Goal: Information Seeking & Learning: Check status

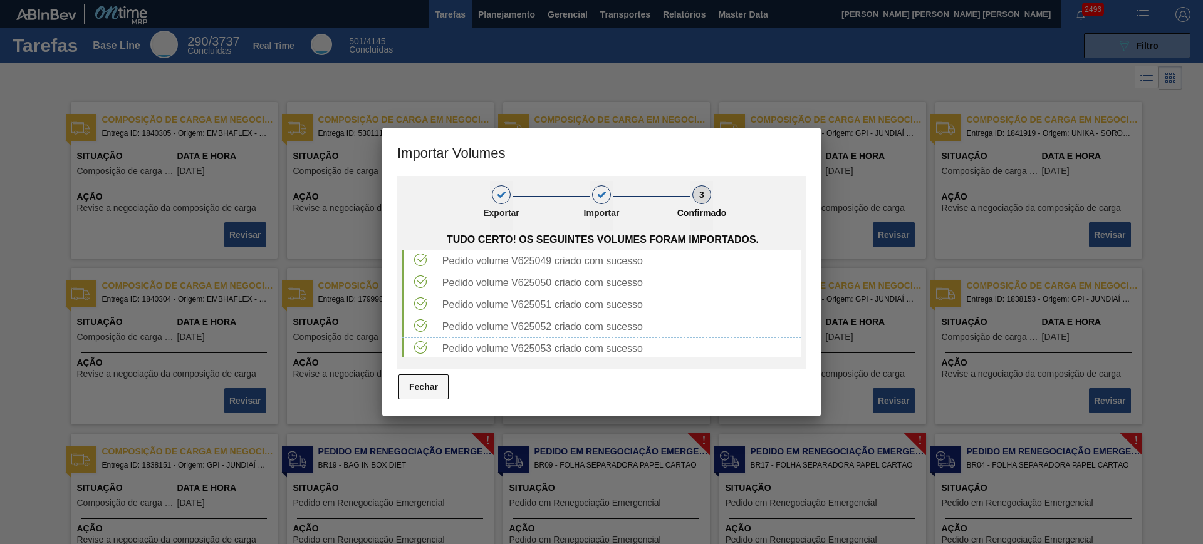
click at [408, 395] on button "Fechar" at bounding box center [423, 387] width 50 height 25
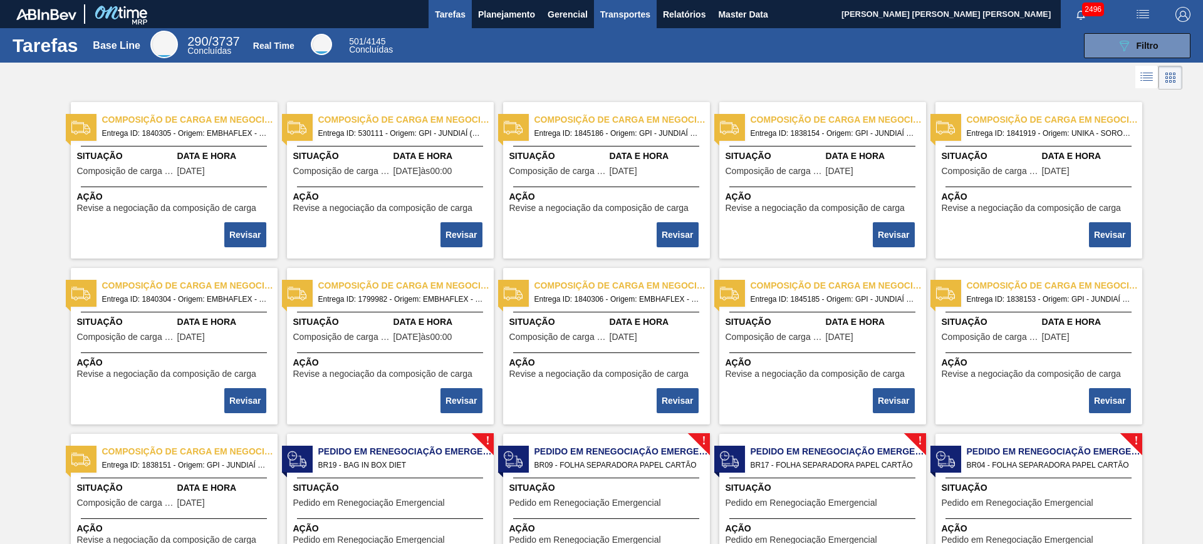
click at [636, 23] on button "Transportes" at bounding box center [625, 14] width 63 height 28
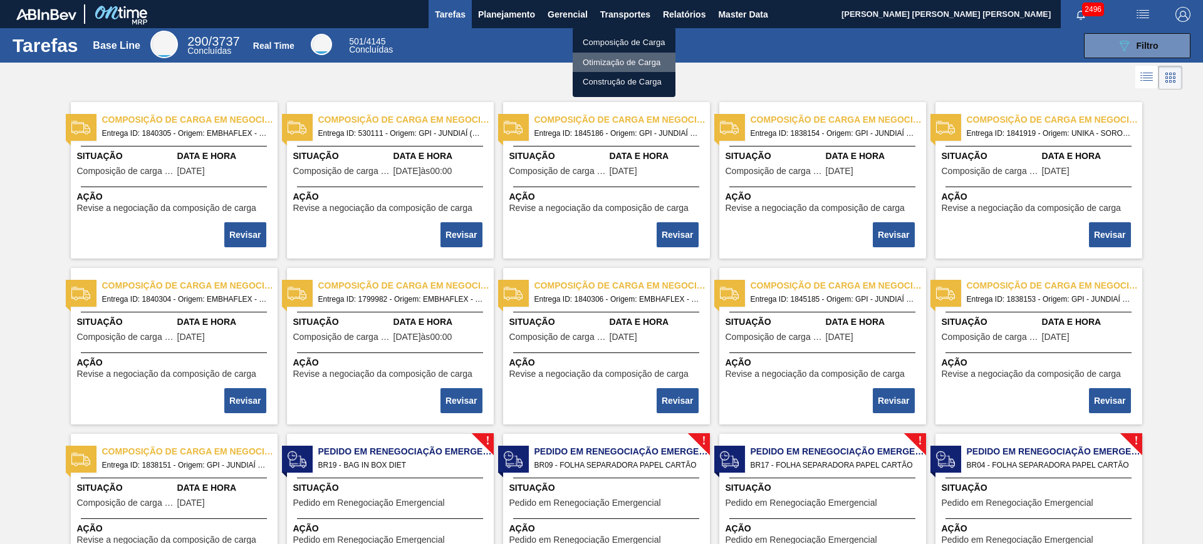
click at [621, 61] on li "Otimização de Carga" at bounding box center [624, 63] width 103 height 20
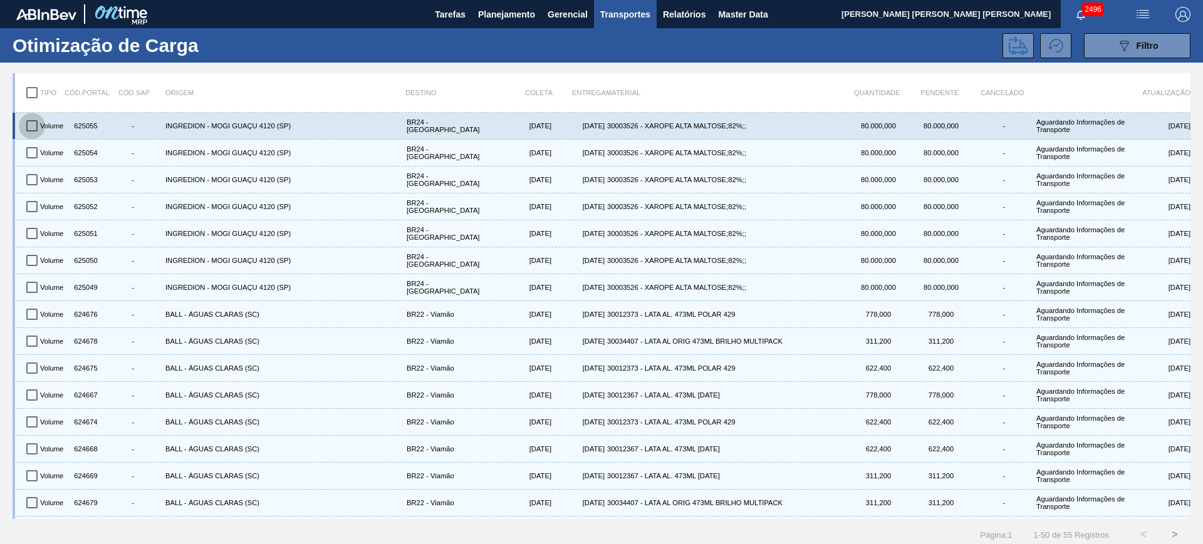
click at [38, 123] on input "checkbox" at bounding box center [32, 126] width 26 height 26
checkbox input "true"
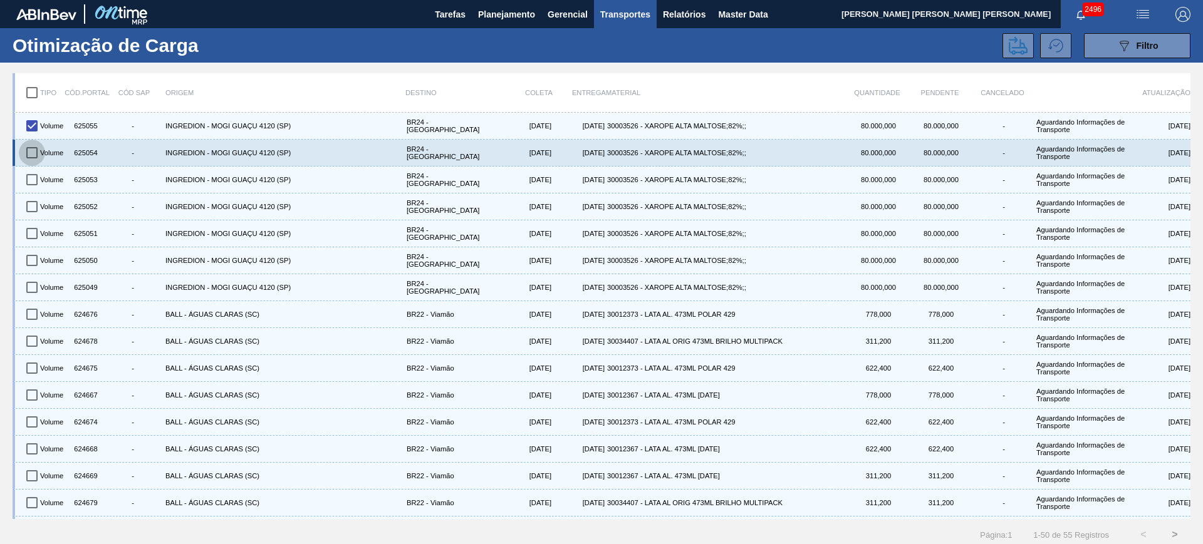
click at [37, 142] on input "checkbox" at bounding box center [32, 153] width 26 height 26
checkbox input "true"
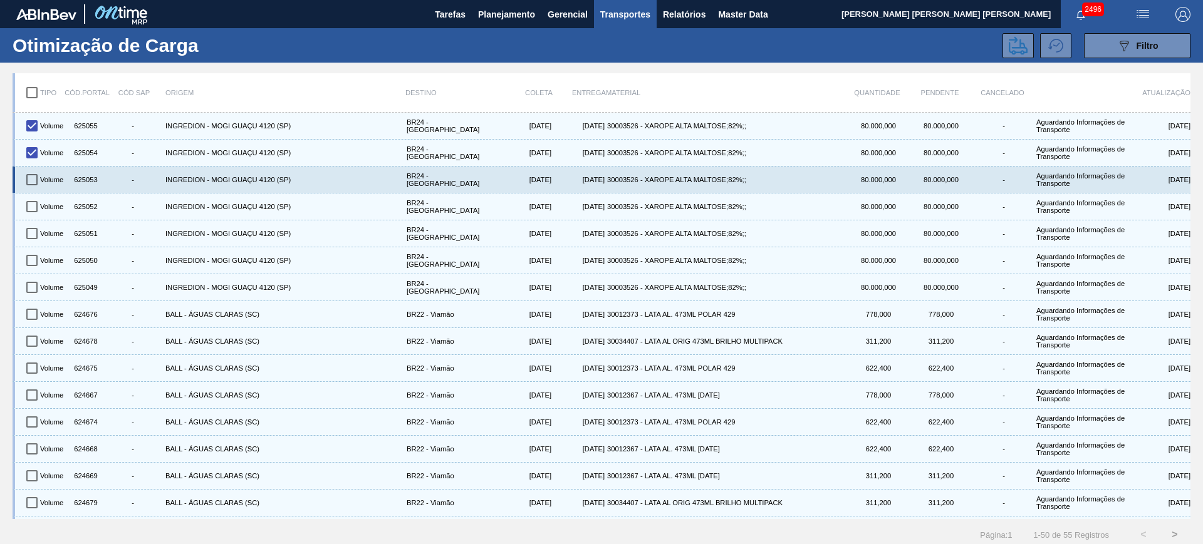
click at [35, 179] on input "checkbox" at bounding box center [32, 180] width 26 height 26
checkbox input "true"
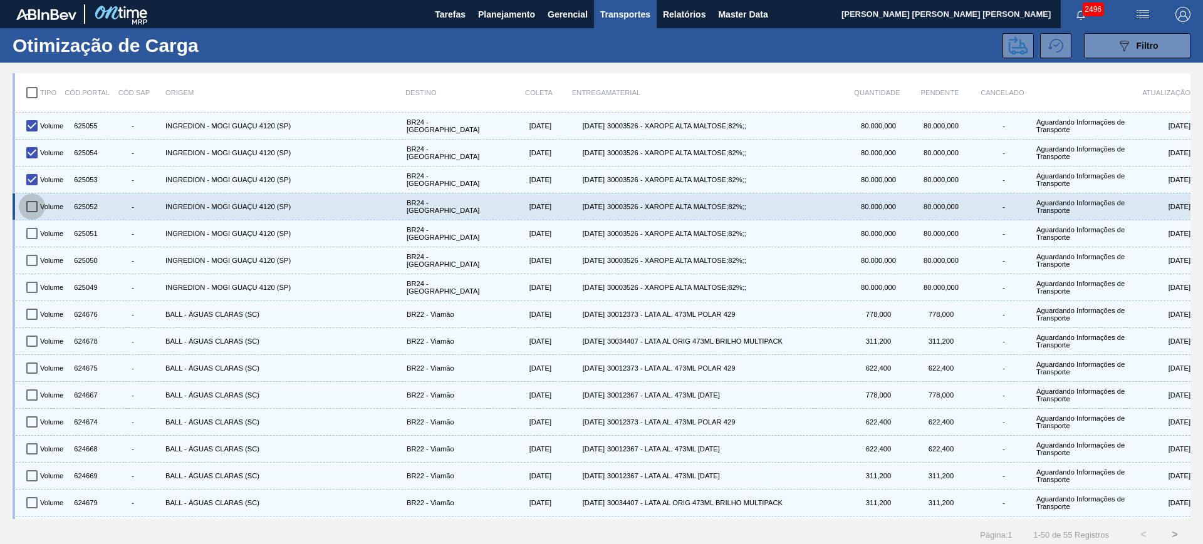
click at [31, 202] on input "checkbox" at bounding box center [32, 207] width 26 height 26
checkbox input "true"
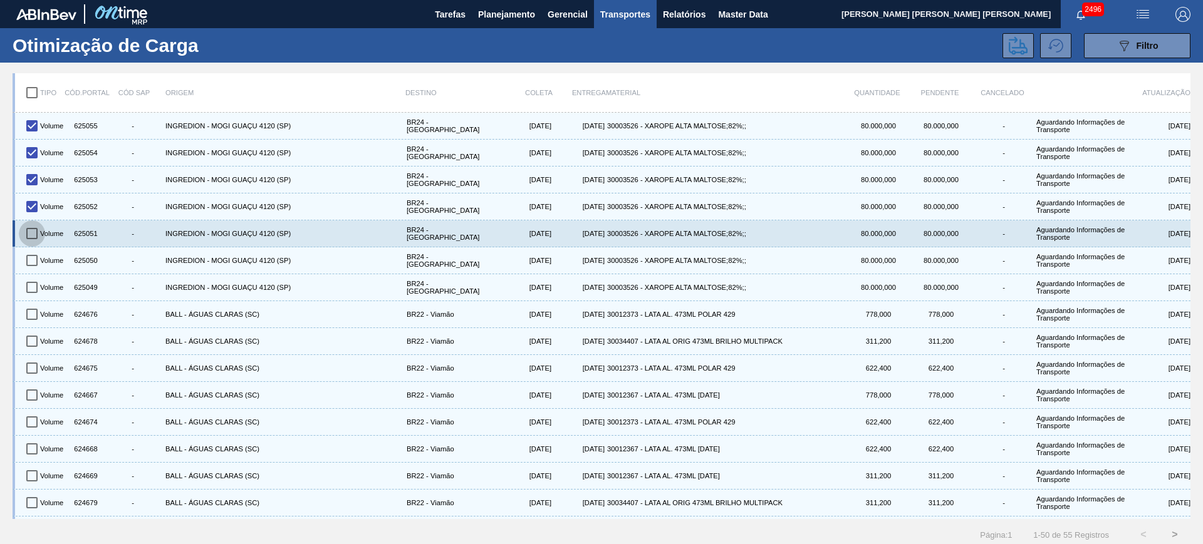
click at [33, 226] on input "checkbox" at bounding box center [32, 234] width 26 height 26
checkbox input "true"
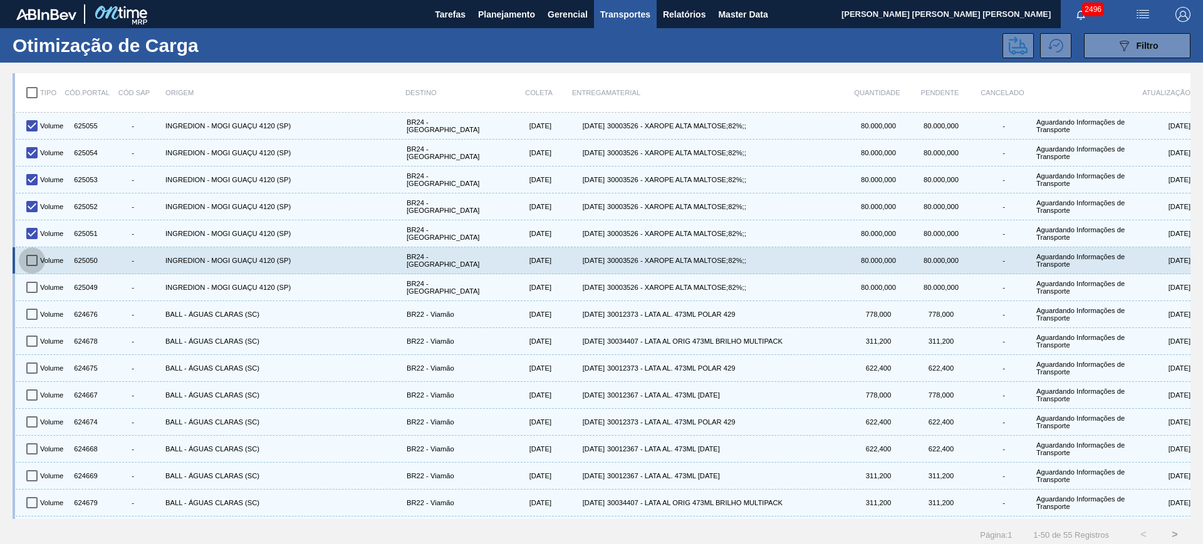
click at [36, 256] on input "checkbox" at bounding box center [32, 260] width 26 height 26
checkbox input "true"
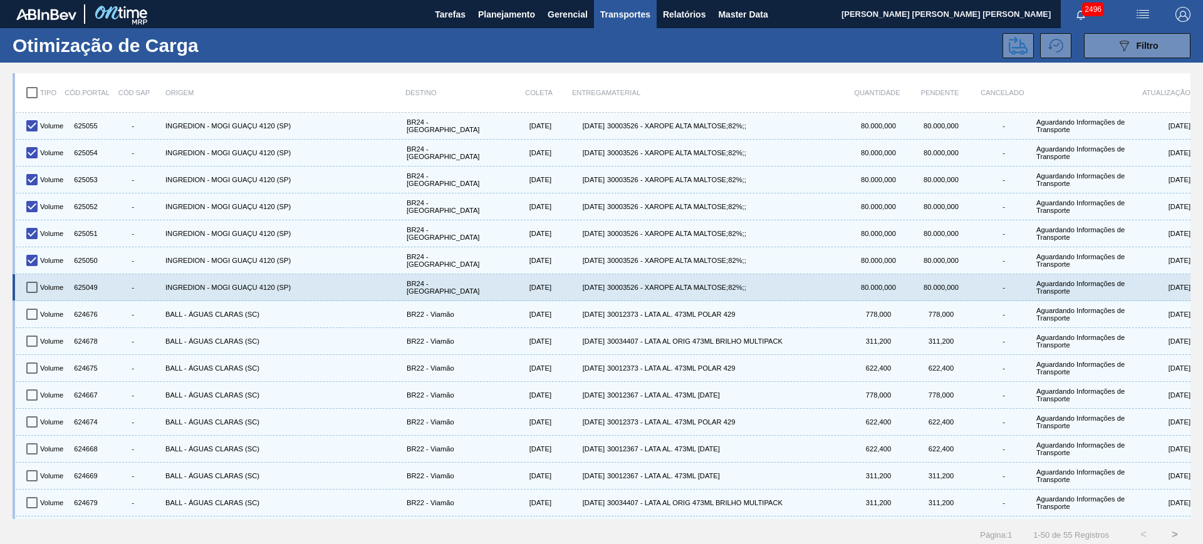
click at [34, 294] on input "checkbox" at bounding box center [32, 287] width 26 height 26
checkbox input "true"
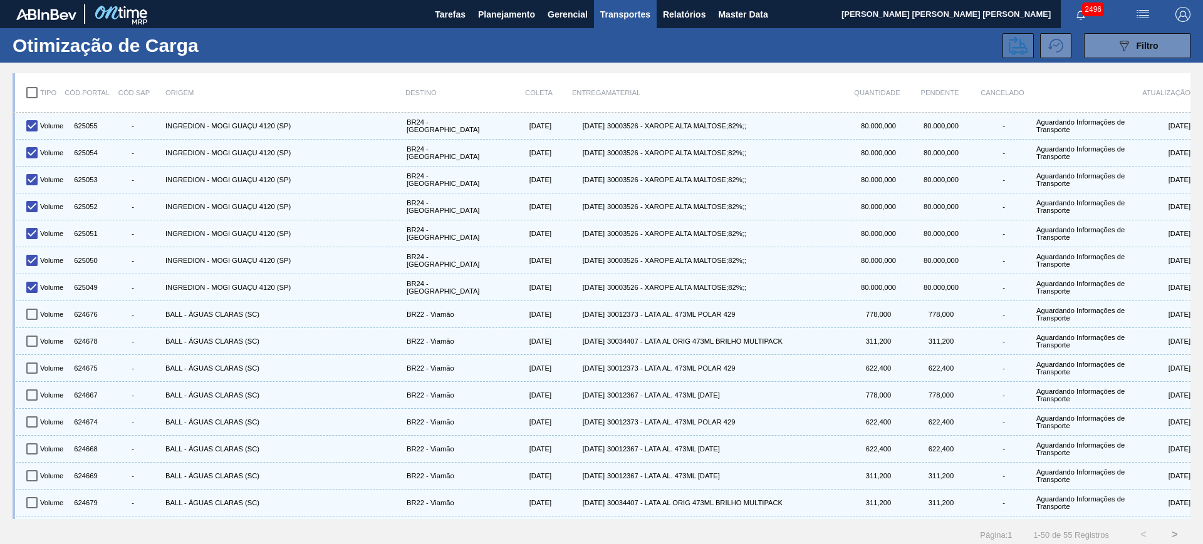
click at [1004, 44] on button at bounding box center [1017, 45] width 31 height 25
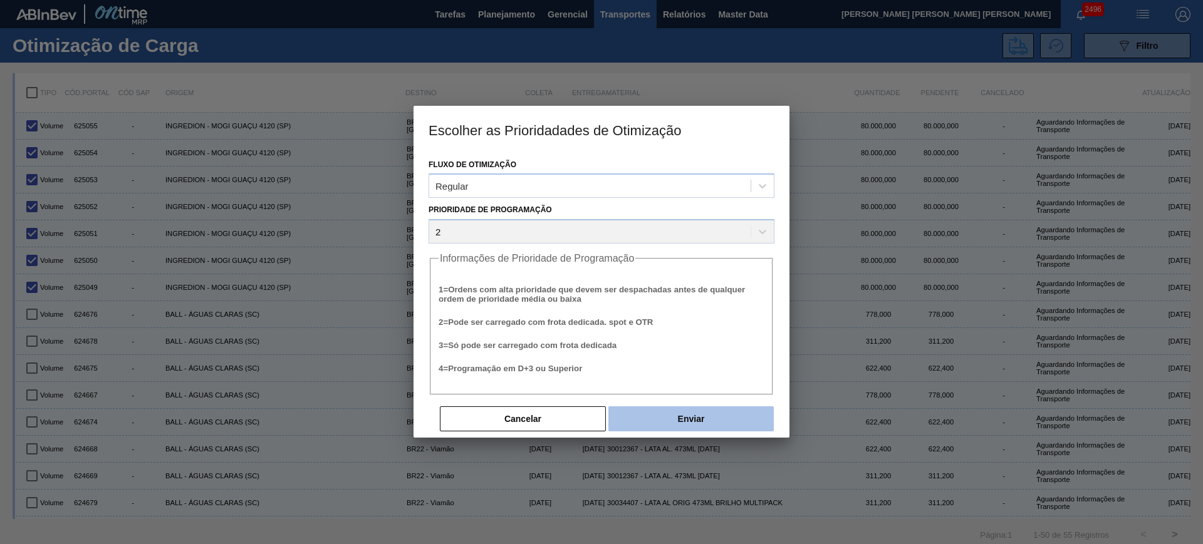
click at [730, 413] on button "Enviar" at bounding box center [690, 419] width 165 height 25
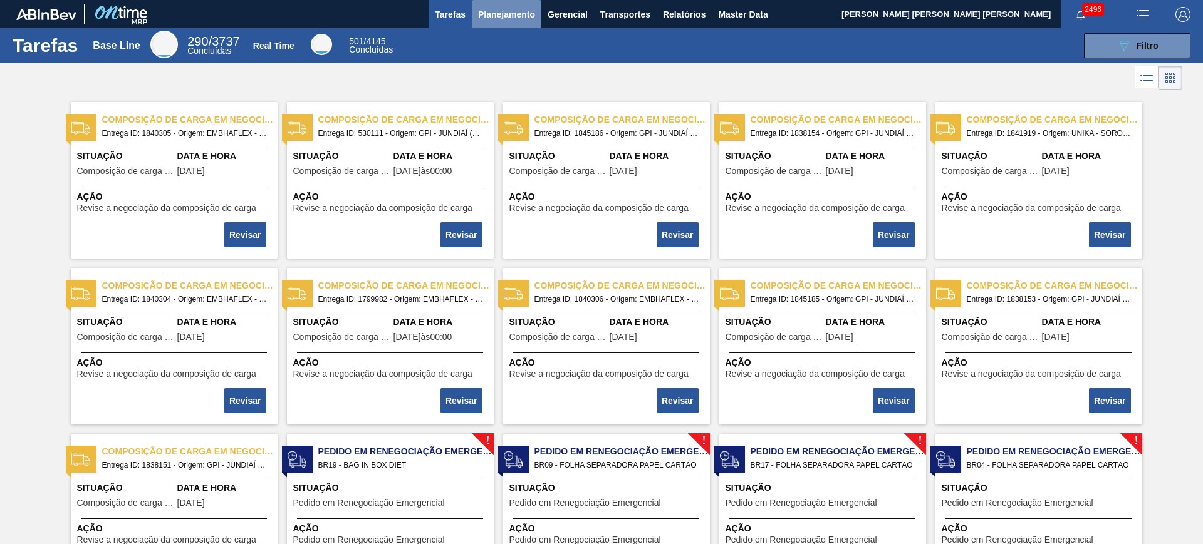
click at [496, 10] on span "Planejamento" at bounding box center [506, 14] width 57 height 15
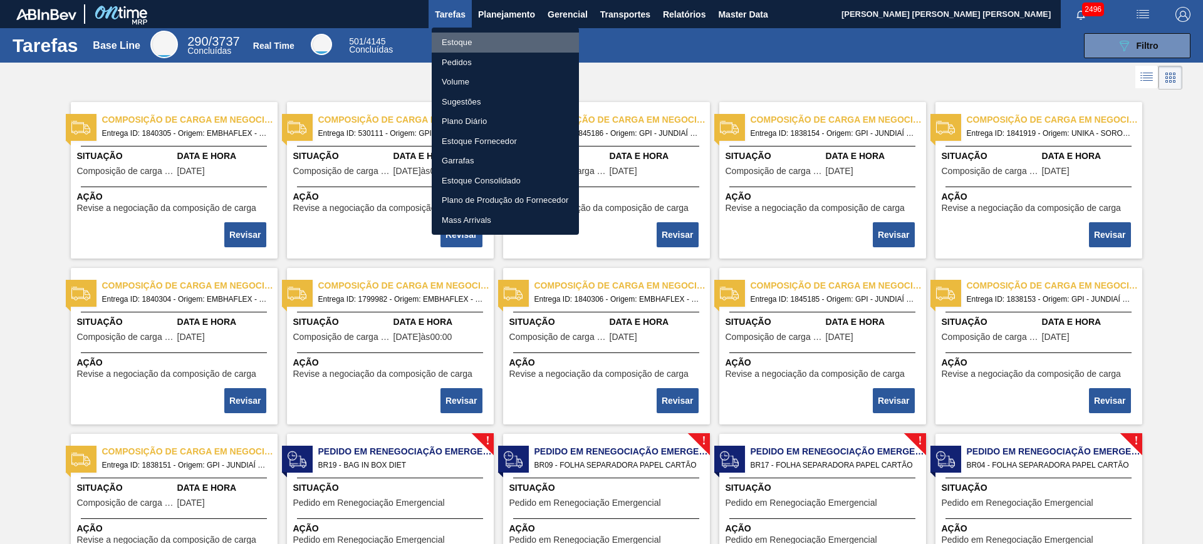
click at [477, 39] on li "Estoque" at bounding box center [505, 43] width 147 height 20
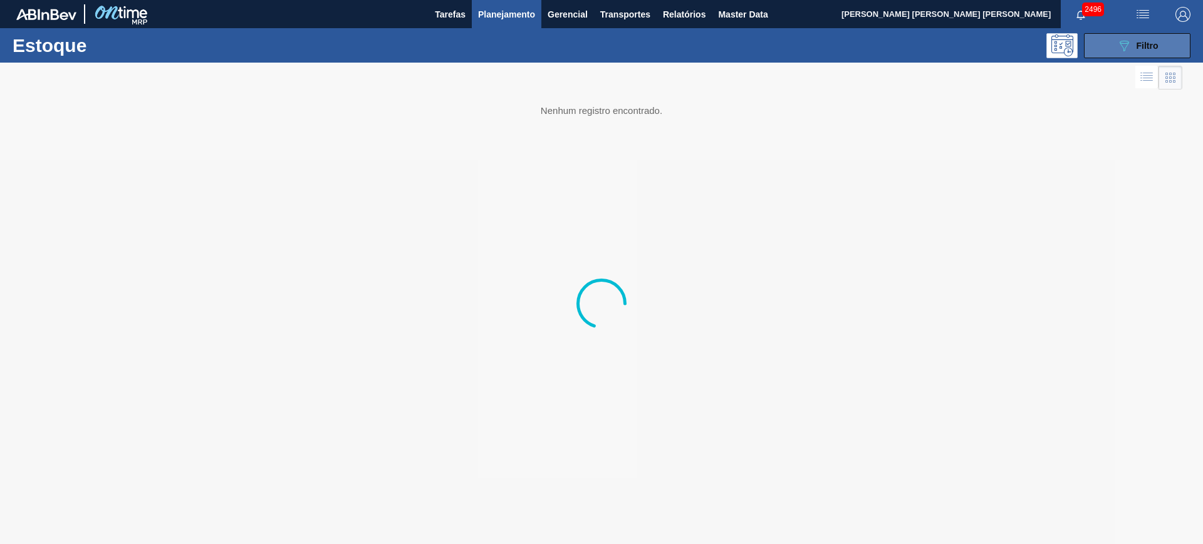
click at [1115, 47] on button "089F7B8B-B2A5-4AFE-B5C0-19BA573D28AC Filtro" at bounding box center [1137, 45] width 106 height 25
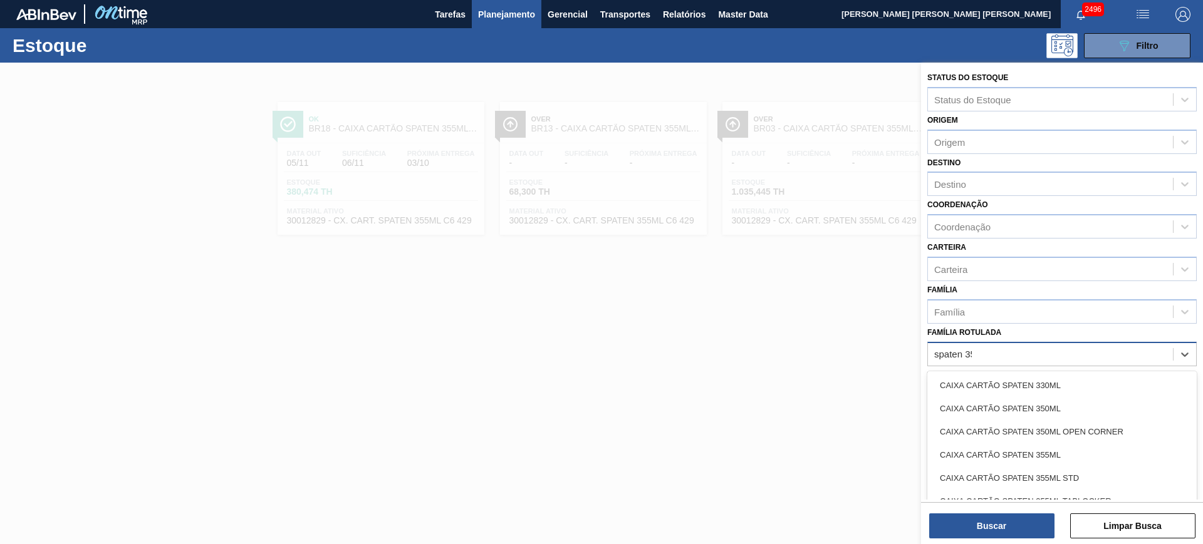
type Rotulada "spaten 350"
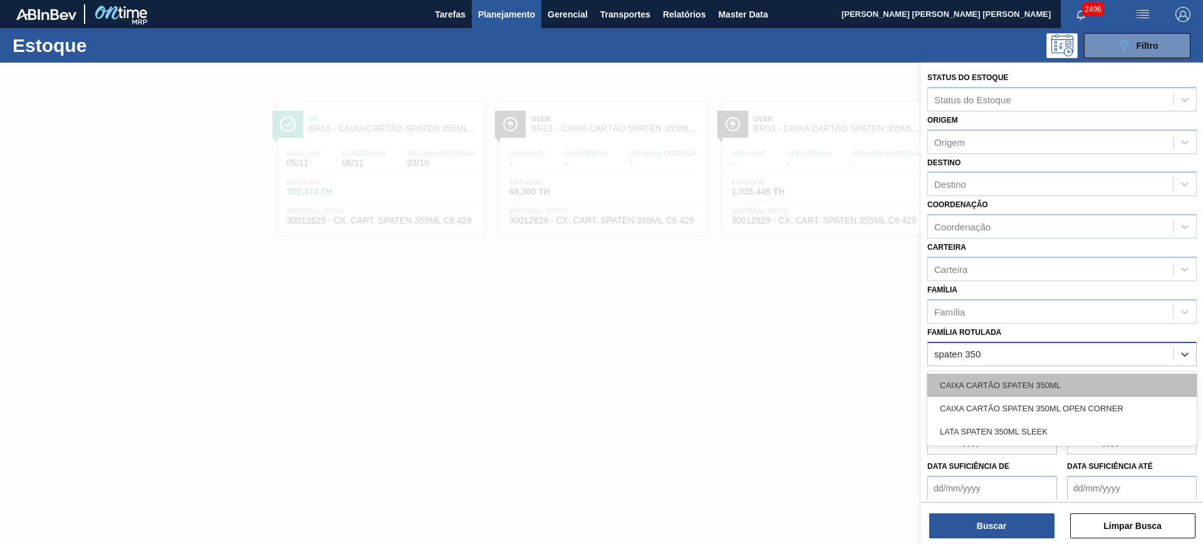
click at [1077, 387] on div "CAIXA CARTÃO SPATEN 350ML" at bounding box center [1061, 385] width 269 height 23
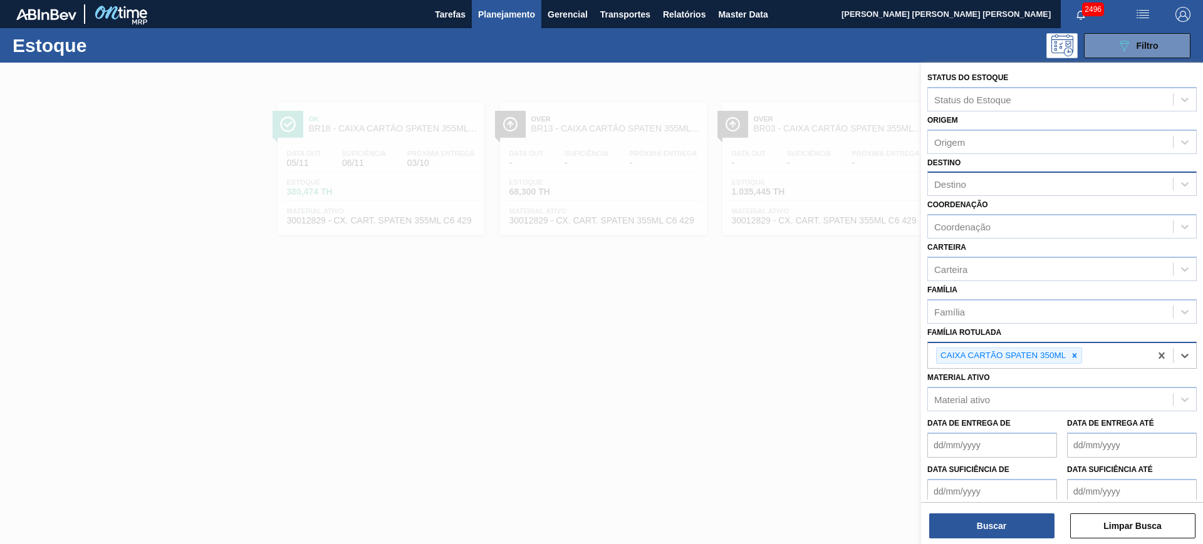
click at [1022, 188] on div "Destino" at bounding box center [1050, 184] width 245 height 18
type input "pira"
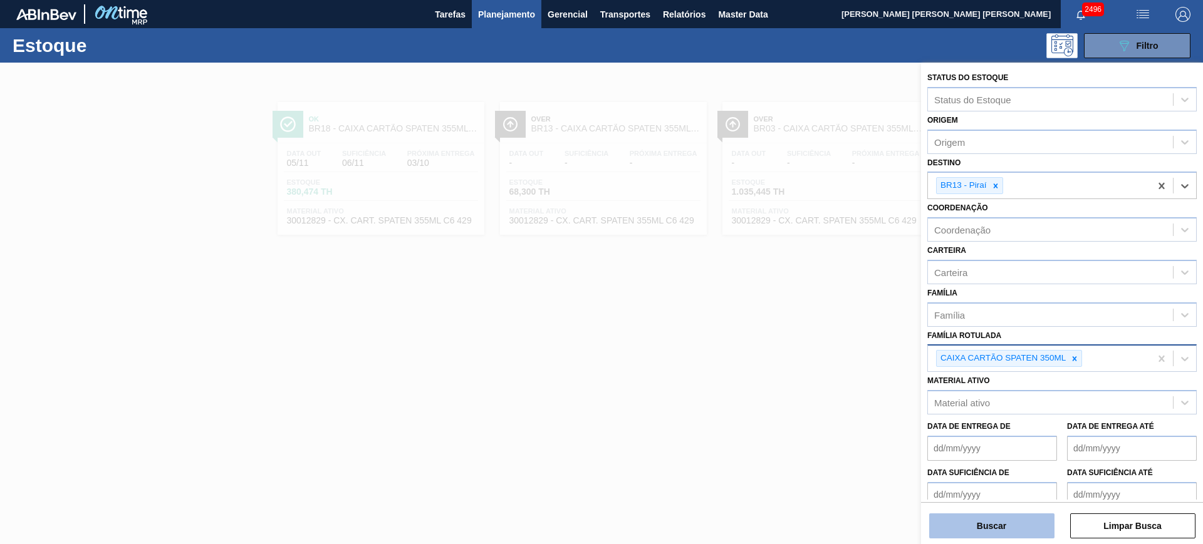
click at [982, 524] on button "Buscar" at bounding box center [991, 526] width 125 height 25
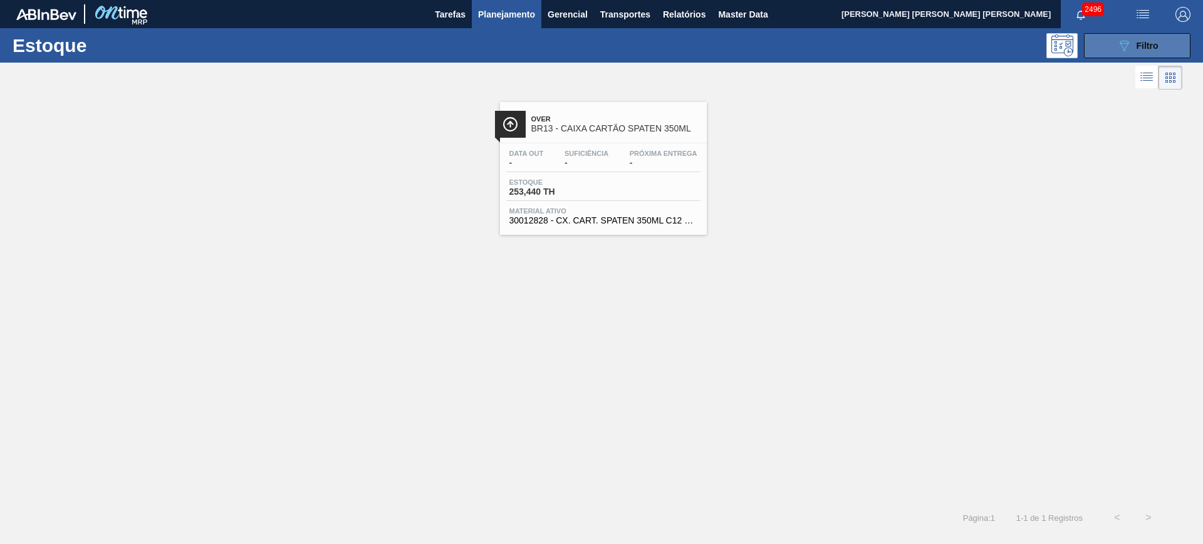
click at [1103, 36] on button "089F7B8B-B2A5-4AFE-B5C0-19BA573D28AC Filtro" at bounding box center [1137, 45] width 106 height 25
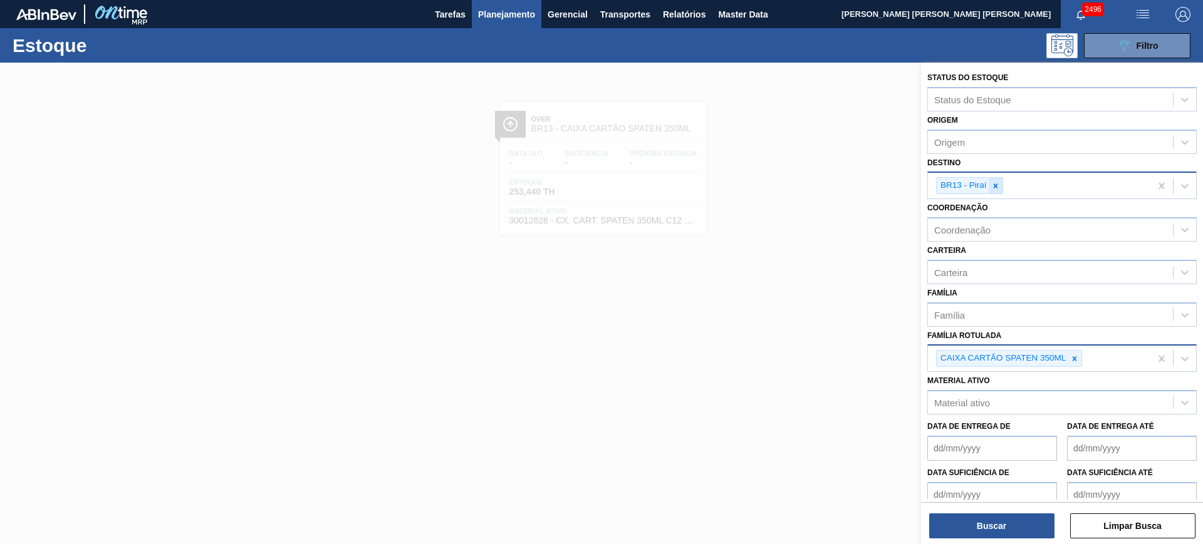
click at [1000, 187] on div at bounding box center [995, 186] width 14 height 16
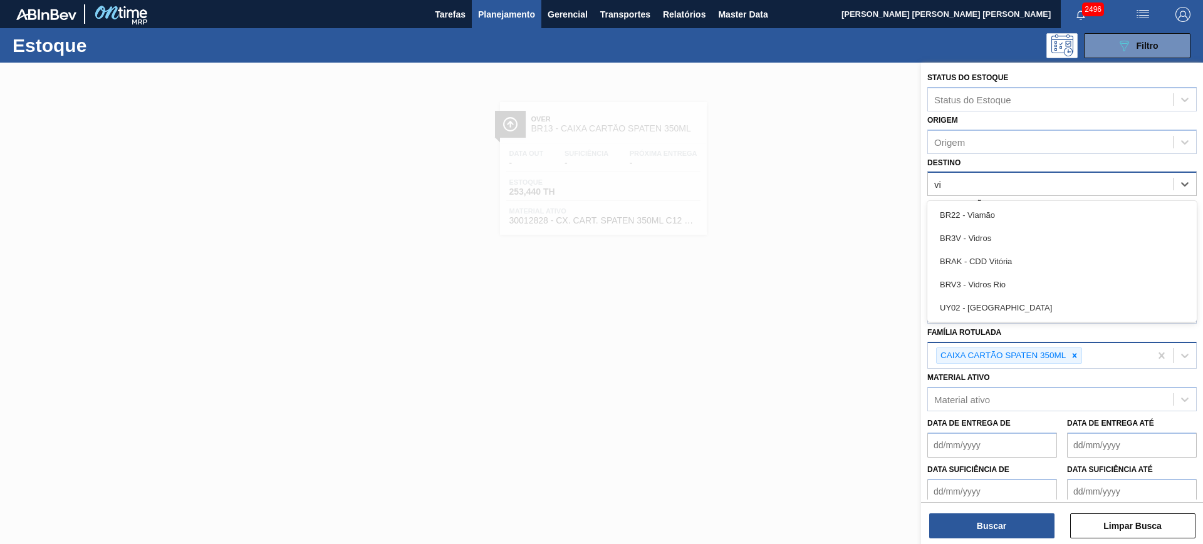
type input "via"
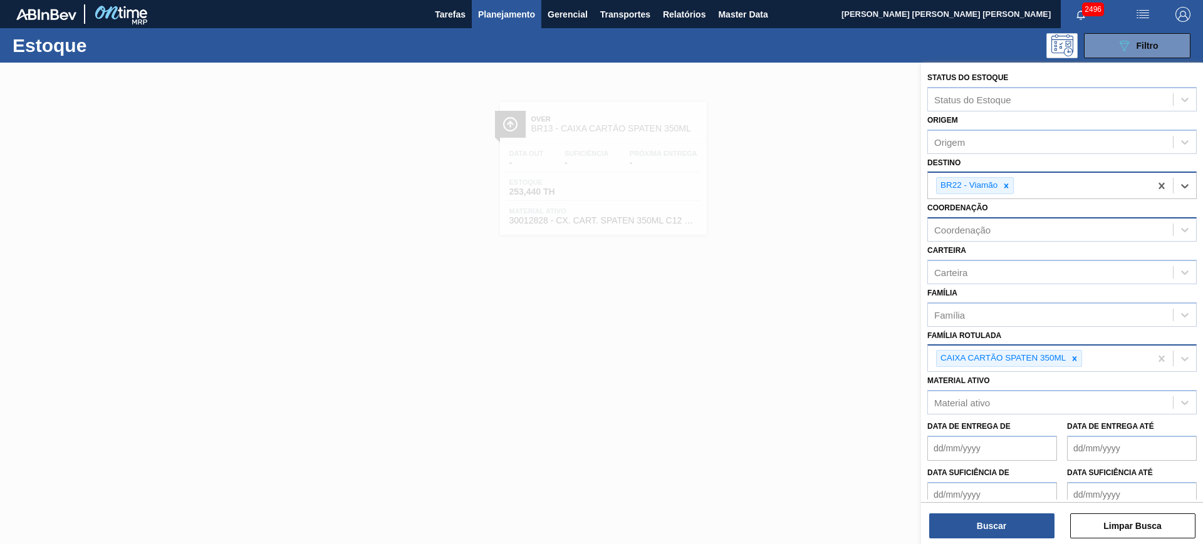
click at [1004, 238] on div "Coordenação" at bounding box center [1050, 230] width 245 height 18
type input "packa"
click at [1072, 367] on div at bounding box center [1074, 362] width 14 height 16
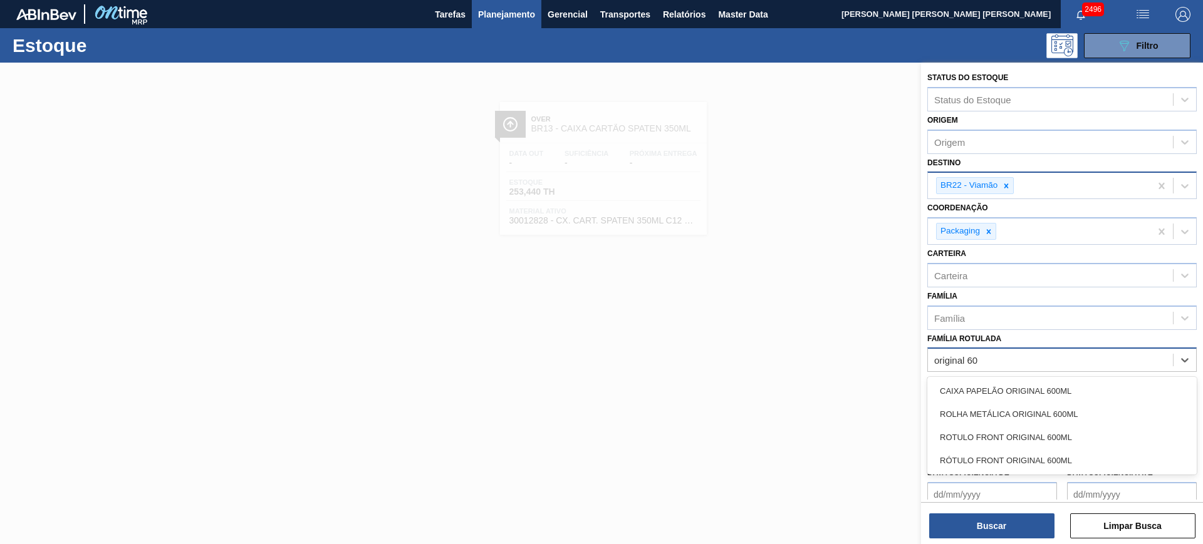
type Rotulada "original 600"
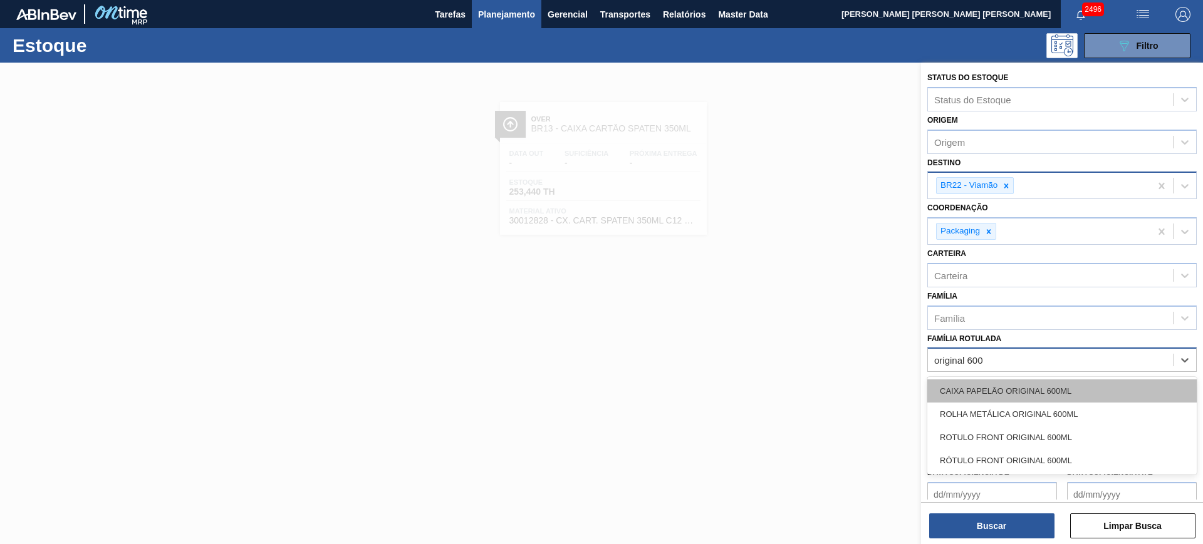
click at [1080, 387] on div "CAIXA PAPELÃO ORIGINAL 600ML" at bounding box center [1061, 391] width 269 height 23
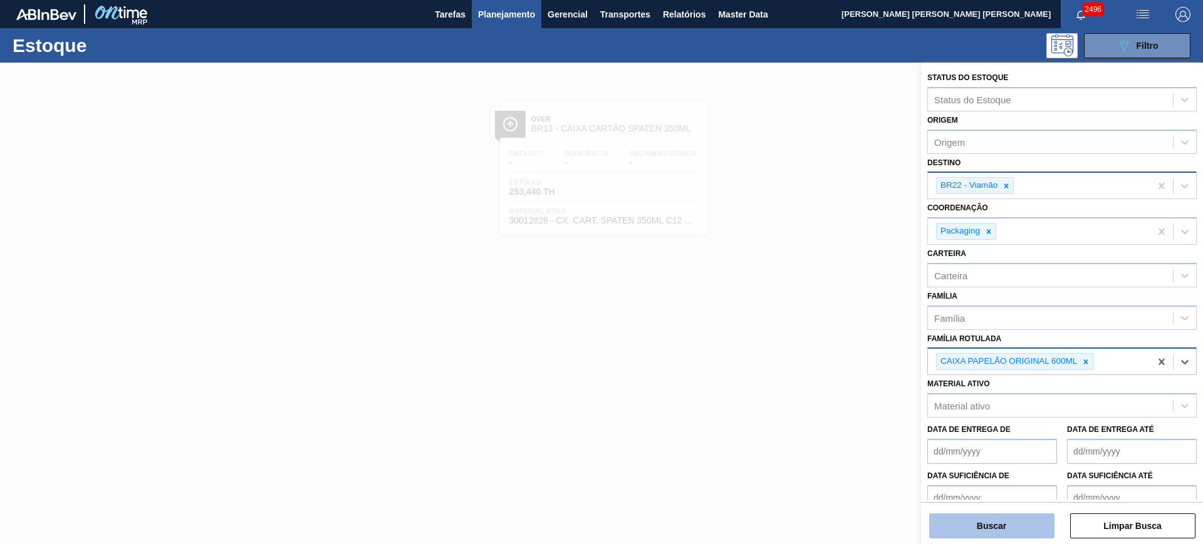
click at [1025, 537] on button "Buscar" at bounding box center [991, 526] width 125 height 25
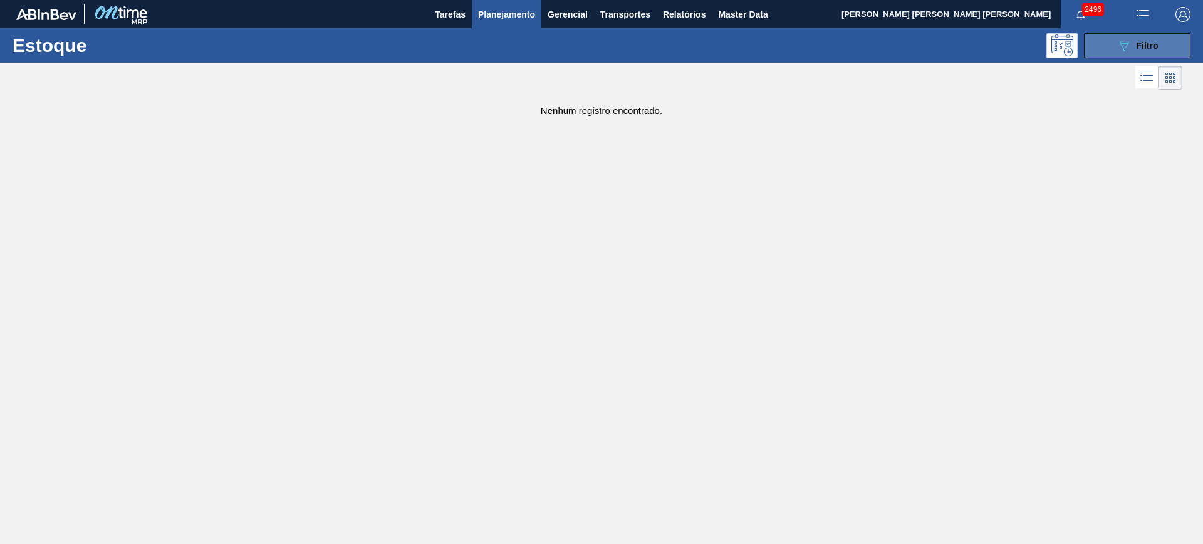
click at [1121, 53] on button "089F7B8B-B2A5-4AFE-B5C0-19BA573D28AC Filtro" at bounding box center [1137, 45] width 106 height 25
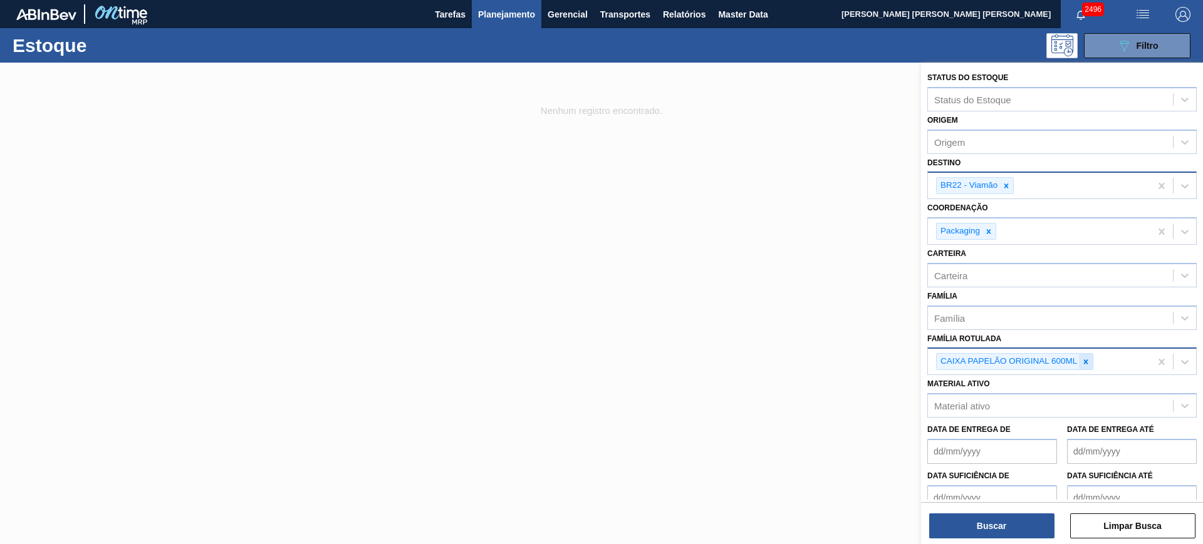
click at [1089, 361] on icon at bounding box center [1085, 362] width 9 height 9
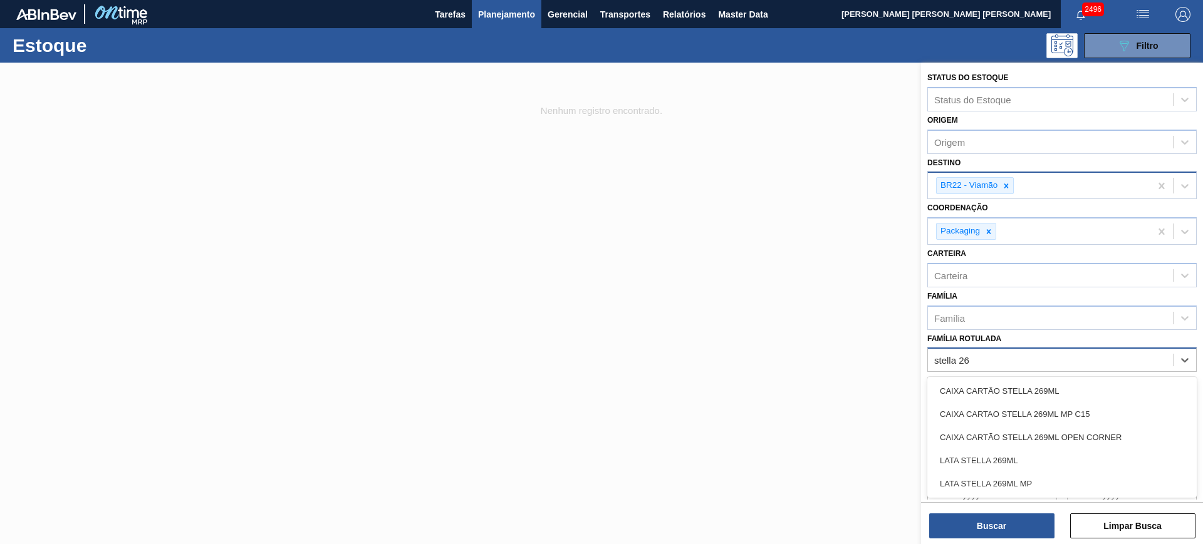
type Rotulada "stella 269"
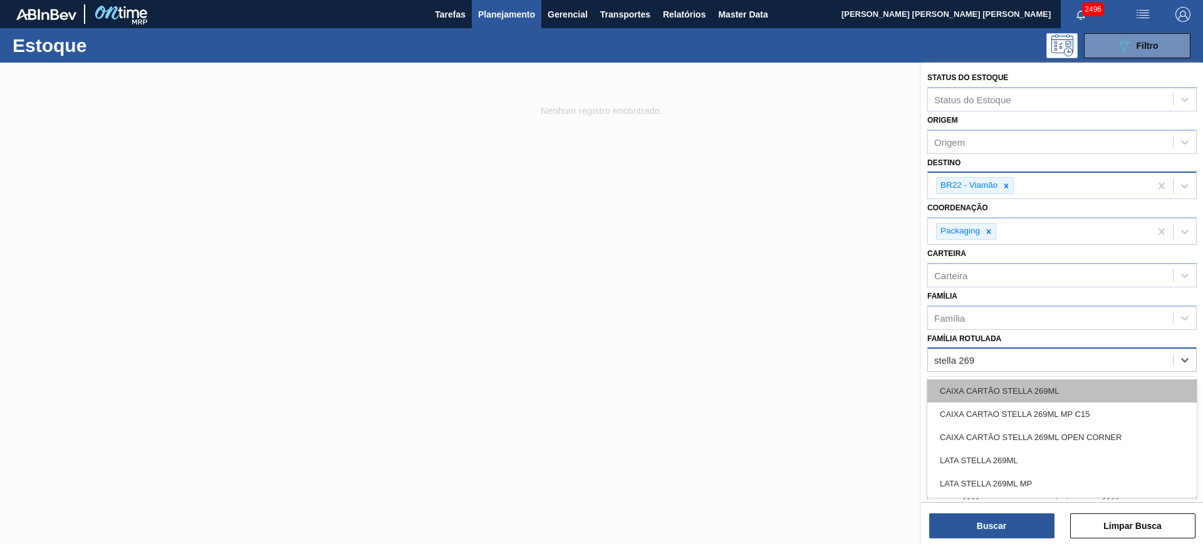
click at [1083, 391] on div "CAIXA CARTÃO STELLA 269ML" at bounding box center [1061, 391] width 269 height 23
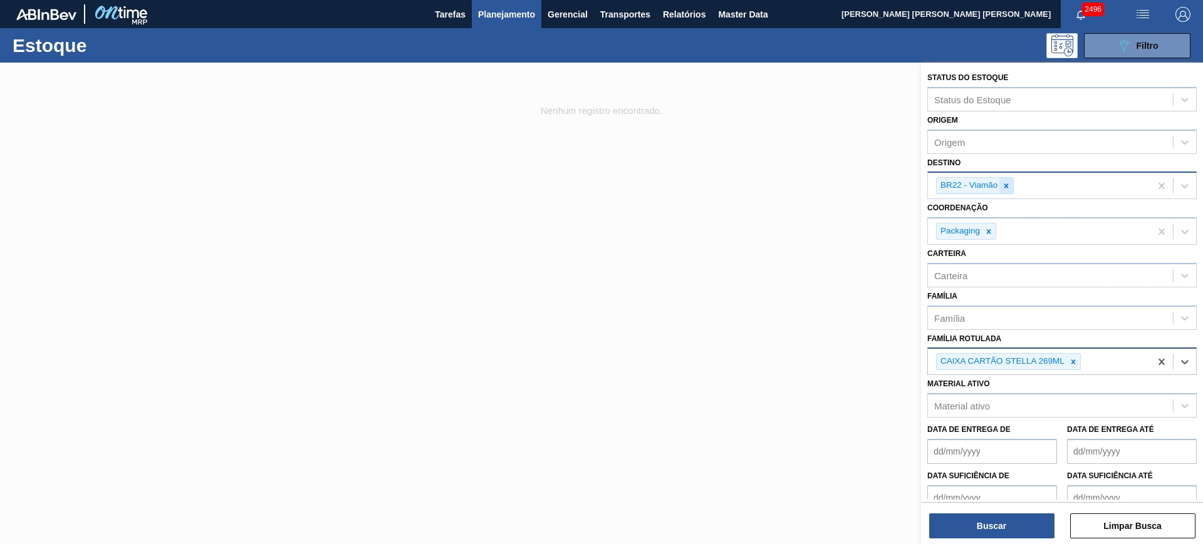
click at [1009, 182] on icon at bounding box center [1006, 186] width 9 height 9
type input "jagua"
click at [967, 520] on button "Buscar" at bounding box center [991, 526] width 125 height 25
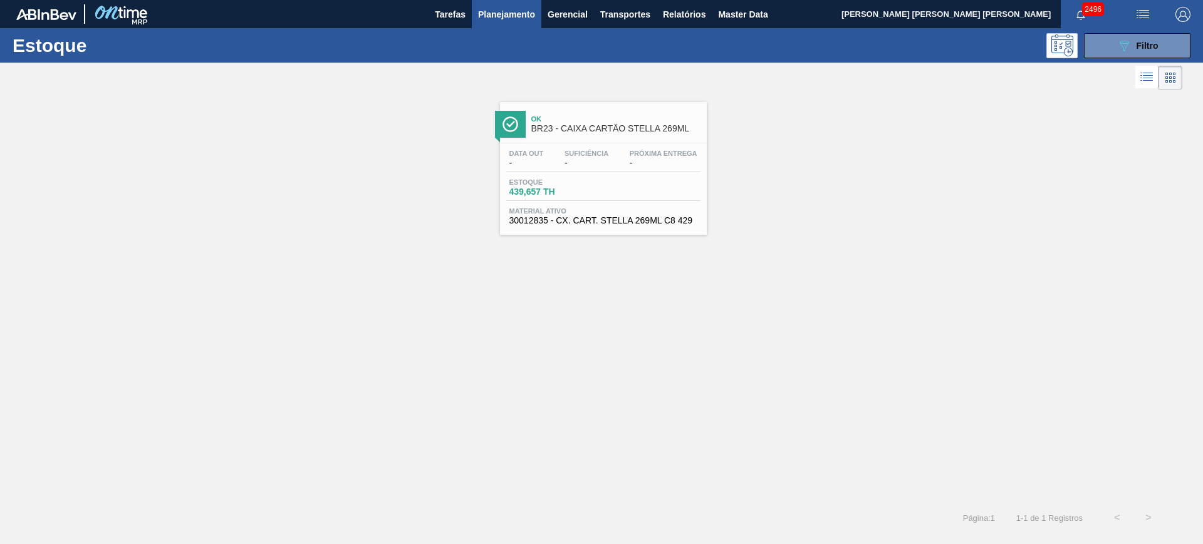
click at [1082, 59] on div "Estoque 089F7B8B-B2A5-4AFE-B5C0-19BA573D28AC Filtro" at bounding box center [601, 45] width 1203 height 34
click at [1118, 41] on icon "089F7B8B-B2A5-4AFE-B5C0-19BA573D28AC" at bounding box center [1123, 45] width 15 height 15
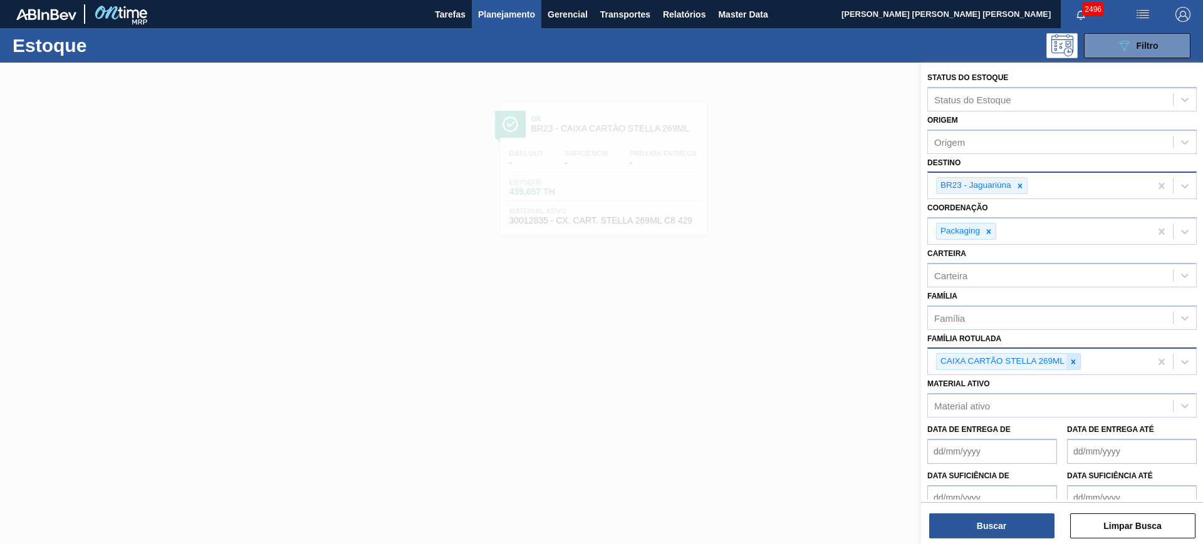
click at [1071, 361] on icon at bounding box center [1073, 362] width 9 height 9
paste Rotulada "CAIXA CARTÃO PATAGÔNIA AMBER LAGER 350ML"
type Rotulada "CAIXA CARTÃO PATAGÔNIA AMBER LAGER 350ML"
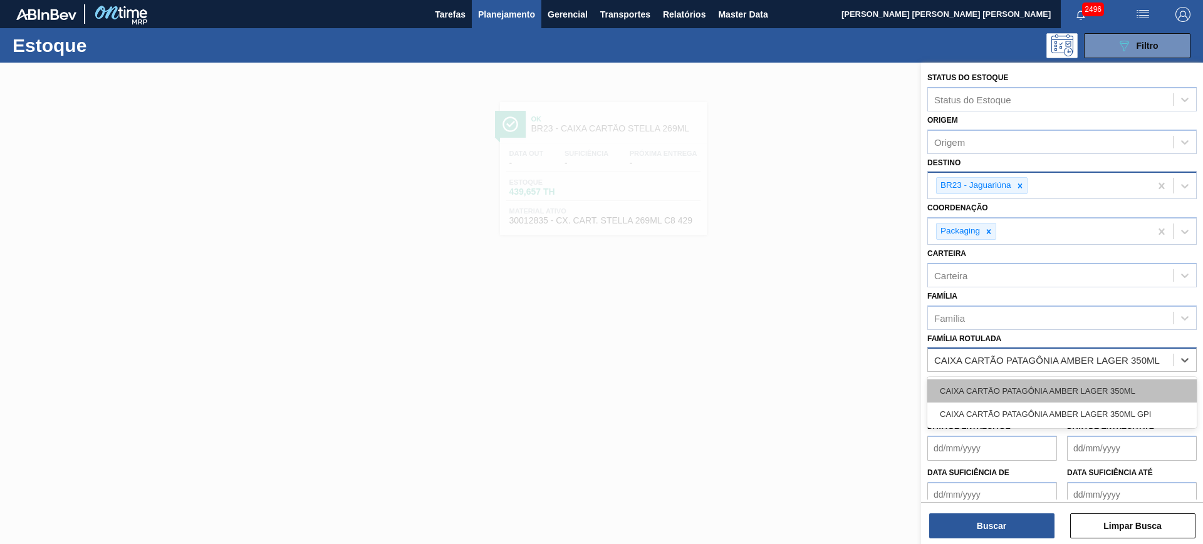
click at [1047, 390] on div "CAIXA CARTÃO PATAGÔNIA AMBER LAGER 350ML" at bounding box center [1061, 391] width 269 height 23
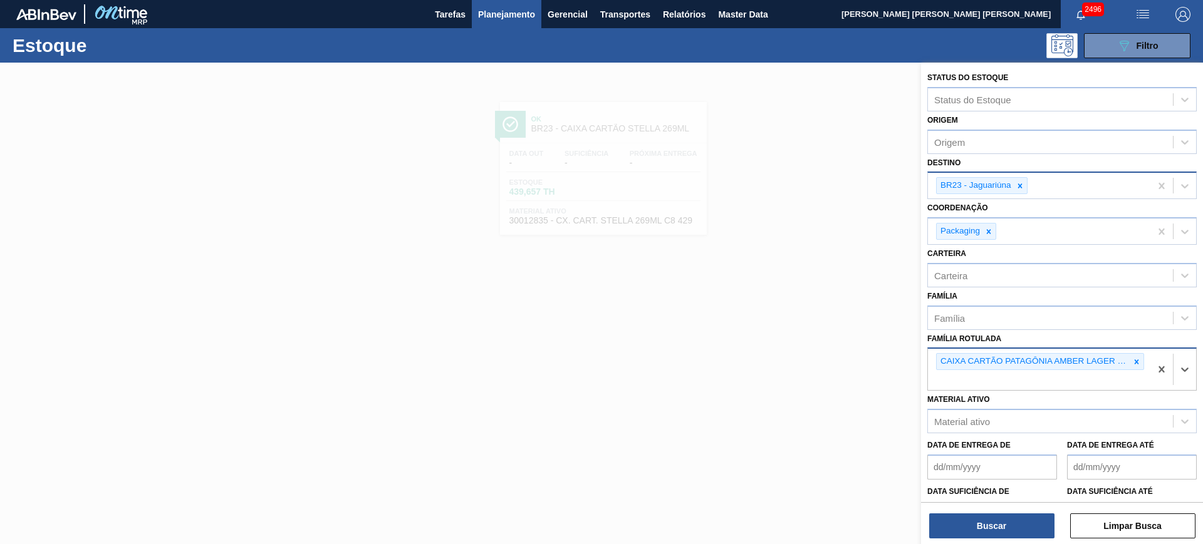
paste Rotulada "CAIXA CARTÃO PATAGÔNIA AMBER LAGER 350ML"
type Rotulada "CAIXA CARTÃO PATAGÔNIA AMBER LAGER 350ML"
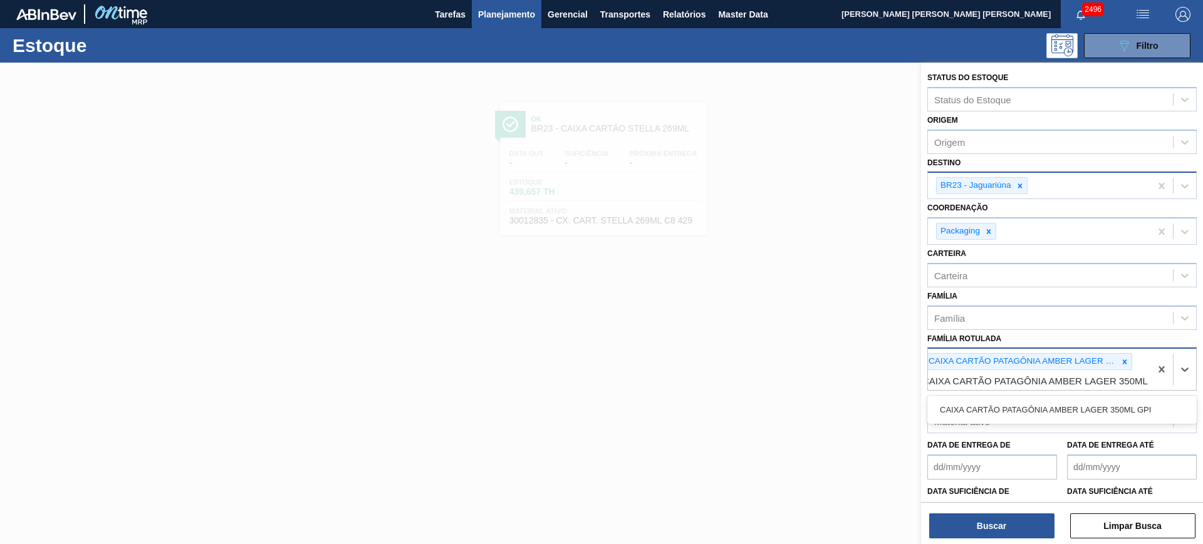
click at [1067, 405] on div "CAIXA CARTÃO PATAGÔNIA AMBER LAGER 350ML GPI" at bounding box center [1061, 409] width 269 height 23
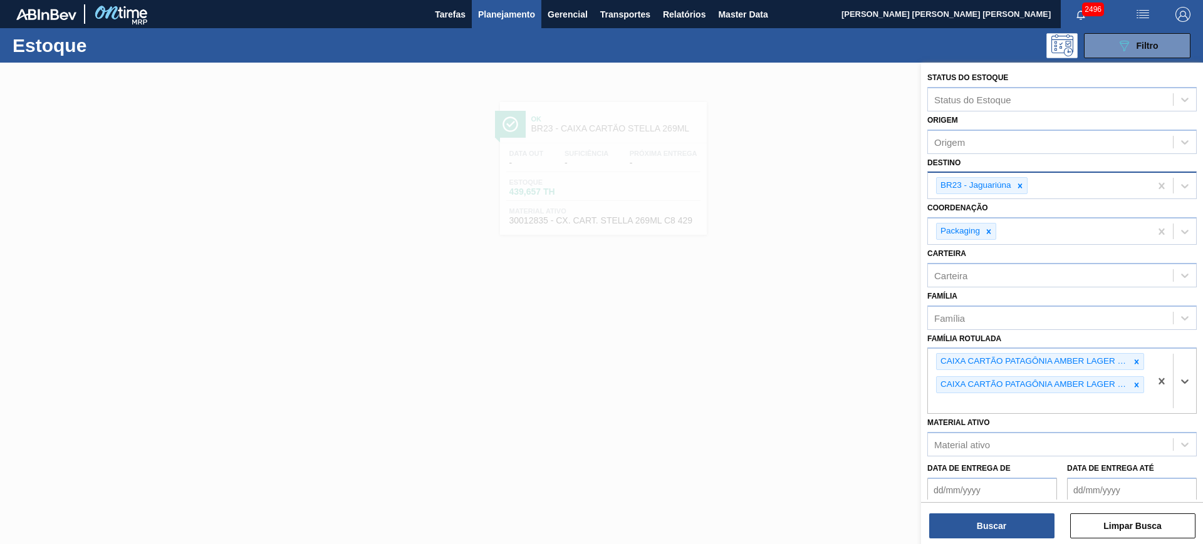
scroll to position [0, 0]
click at [1025, 189] on div at bounding box center [1020, 186] width 14 height 16
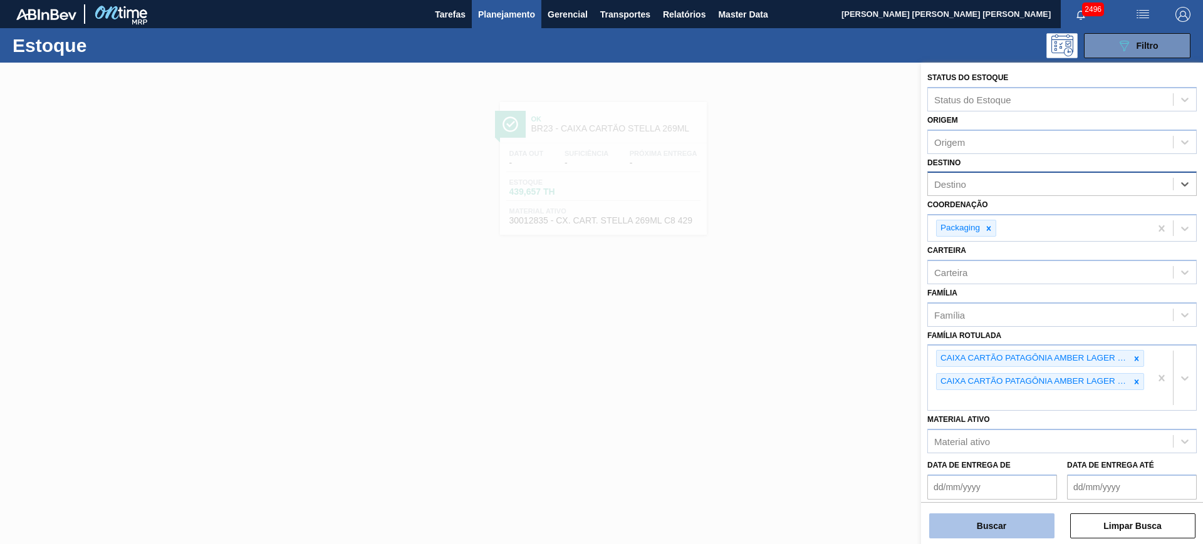
click at [1032, 521] on button "Buscar" at bounding box center [991, 526] width 125 height 25
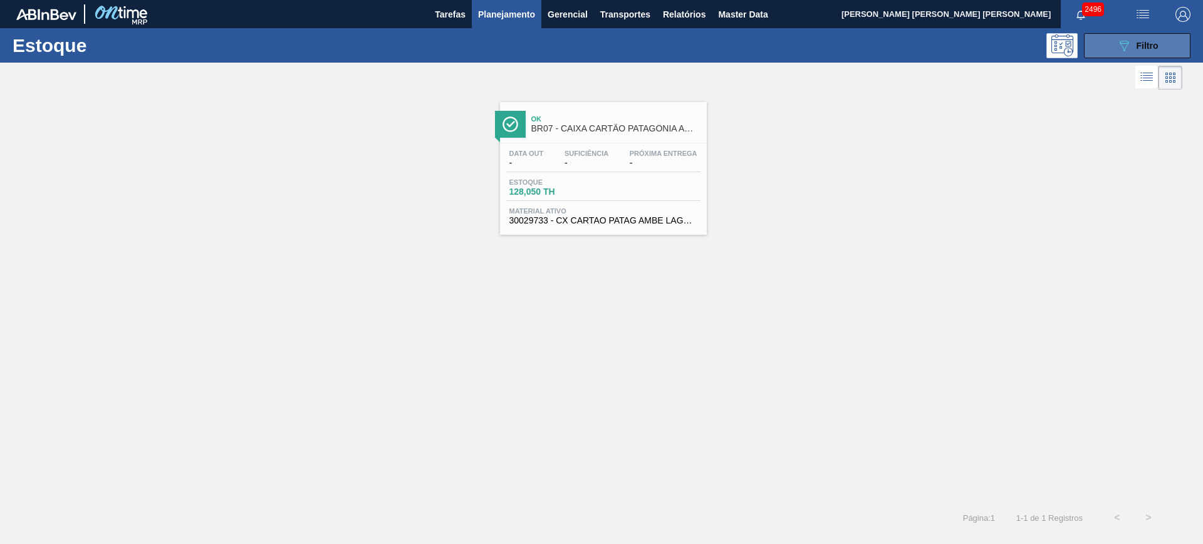
drag, startPoint x: 1097, startPoint y: 41, endPoint x: 1096, endPoint y: 56, distance: 15.1
click at [1097, 41] on button "089F7B8B-B2A5-4AFE-B5C0-19BA573D28AC Filtro" at bounding box center [1137, 45] width 106 height 25
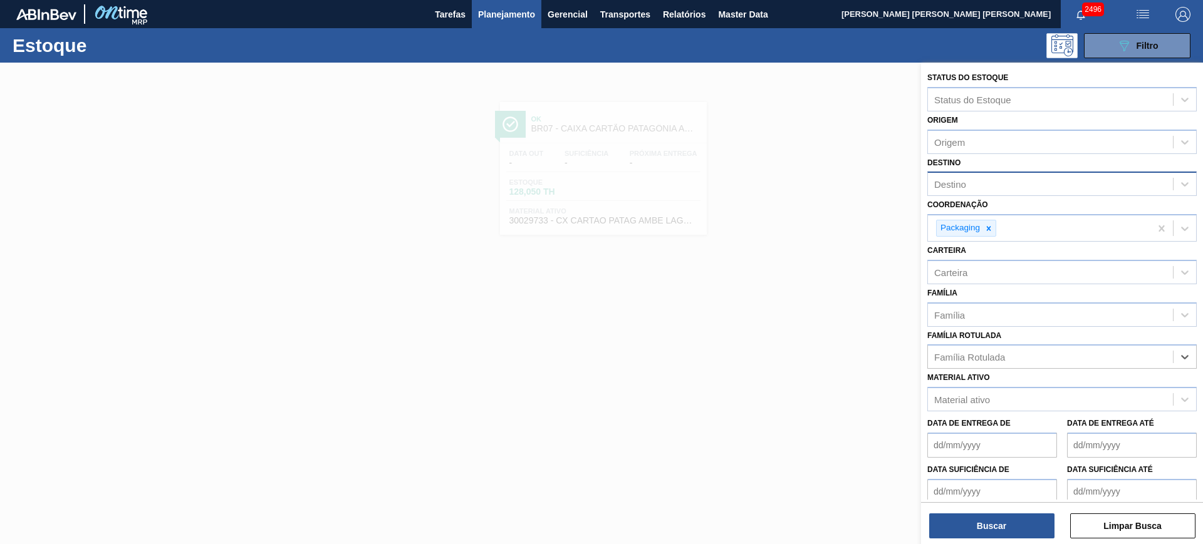
paste Rotulada "CAIXA PAPELÃO COLORADO NEW LAGER 355ML"
type Rotulada "CAIXA PAPELÃO COLORADO NEW LAGER 355ML"
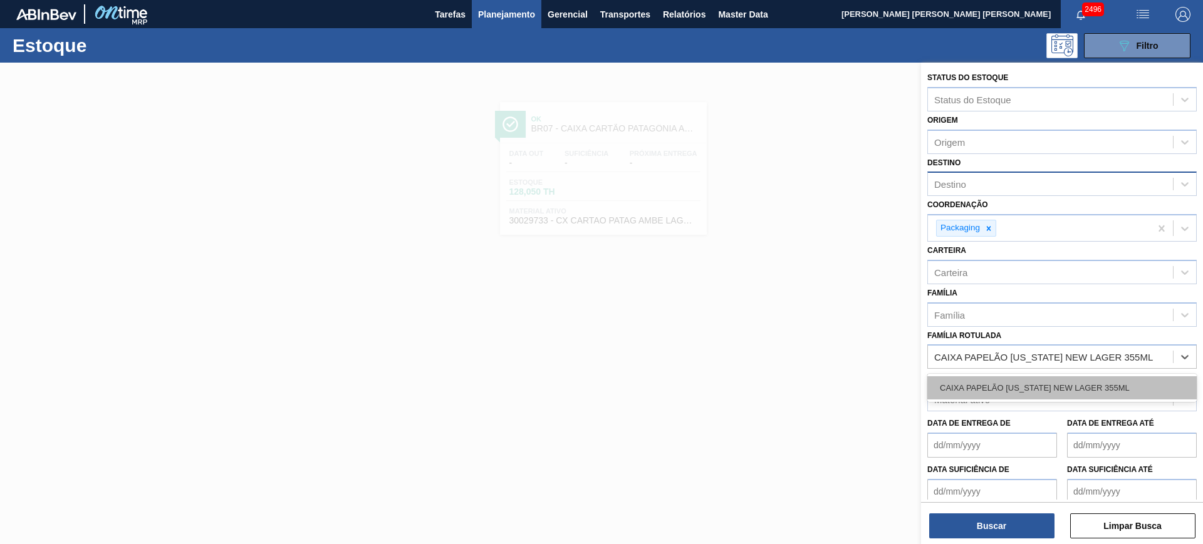
click at [1118, 381] on div "CAIXA PAPELÃO COLORADO NEW LAGER 355ML" at bounding box center [1061, 387] width 269 height 23
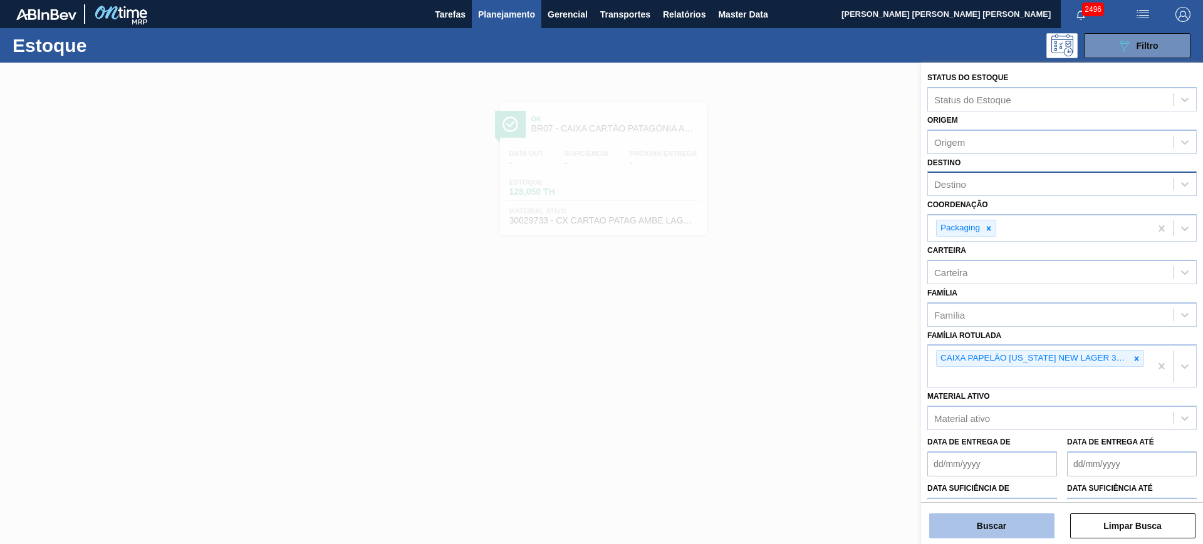
click at [1025, 532] on button "Buscar" at bounding box center [991, 526] width 125 height 25
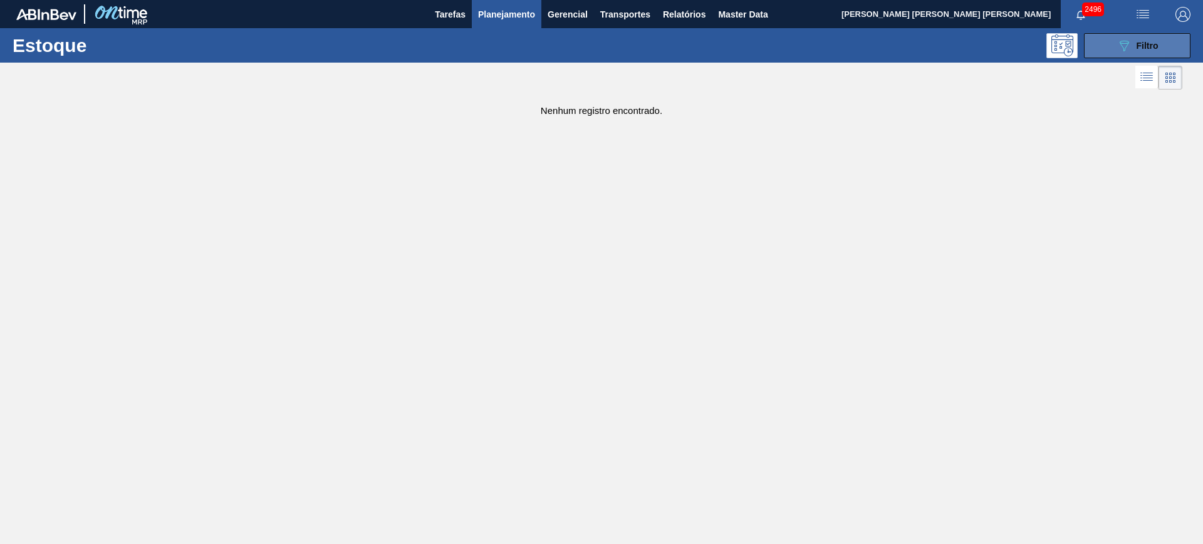
click at [1101, 58] on div "Estoque 089F7B8B-B2A5-4AFE-B5C0-19BA573D28AC Filtro" at bounding box center [601, 45] width 1203 height 34
click at [1106, 53] on button "089F7B8B-B2A5-4AFE-B5C0-19BA573D28AC Filtro" at bounding box center [1137, 45] width 106 height 25
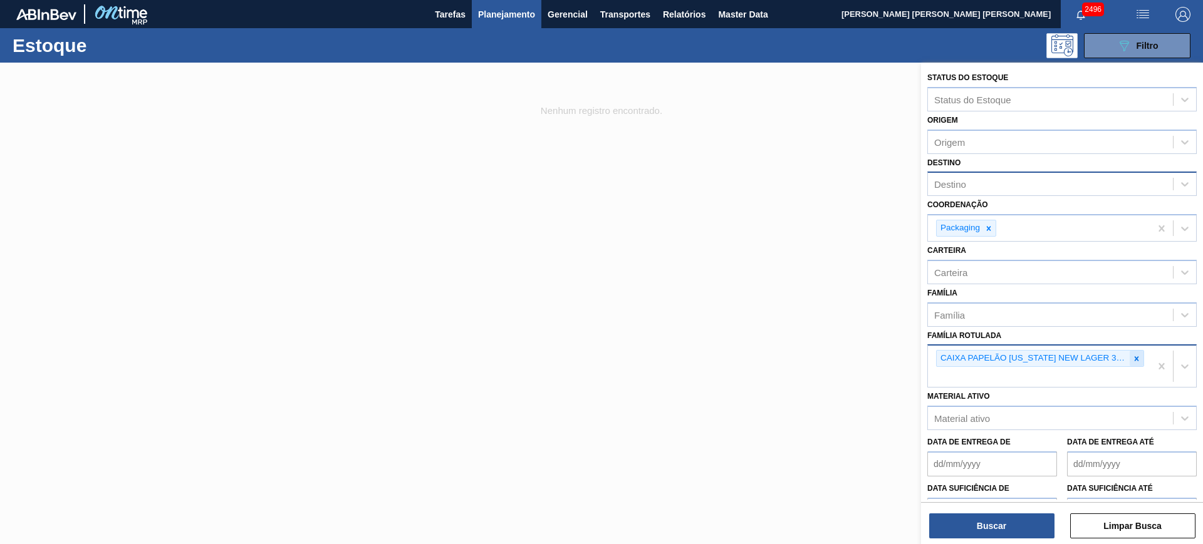
click at [1137, 355] on icon at bounding box center [1136, 359] width 9 height 9
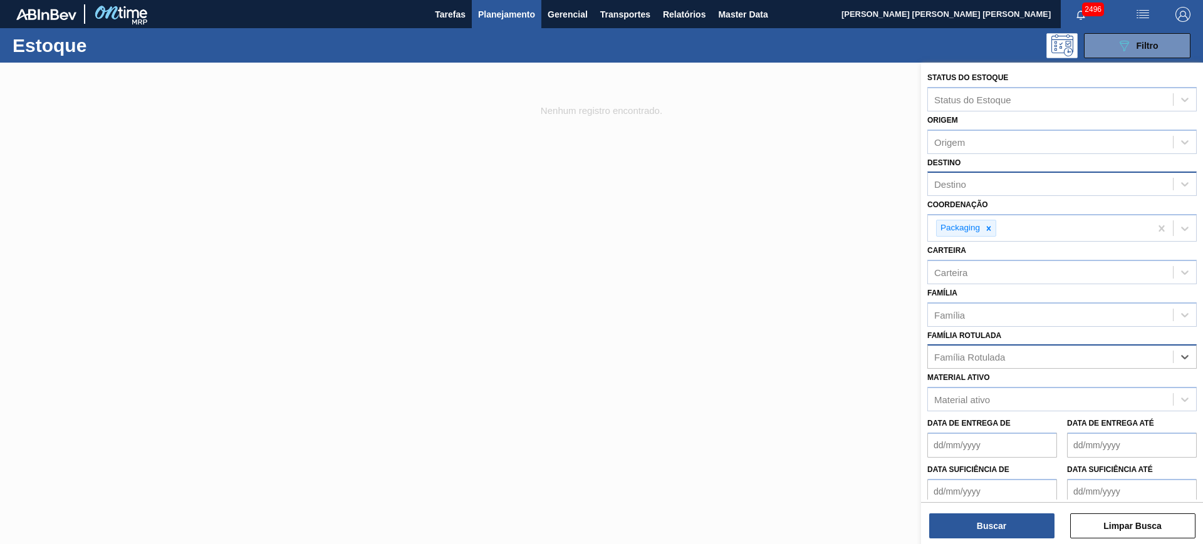
paste Rotulada "CAIXA PAPELÃO PATAGONIA AMBER LAGER 355ML"
type Rotulada "CAIXA PAPELÃO PATAGONIA AMBER LAGER 355ML"
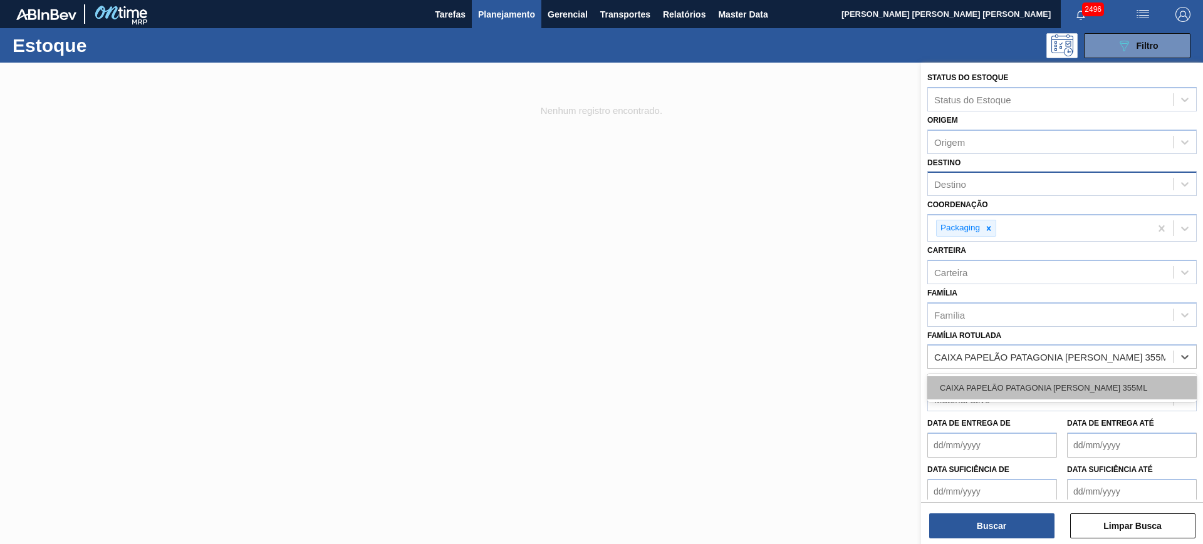
click at [1073, 385] on div "CAIXA PAPELÃO PATAGONIA AMBER LAGER 355ML" at bounding box center [1061, 387] width 269 height 23
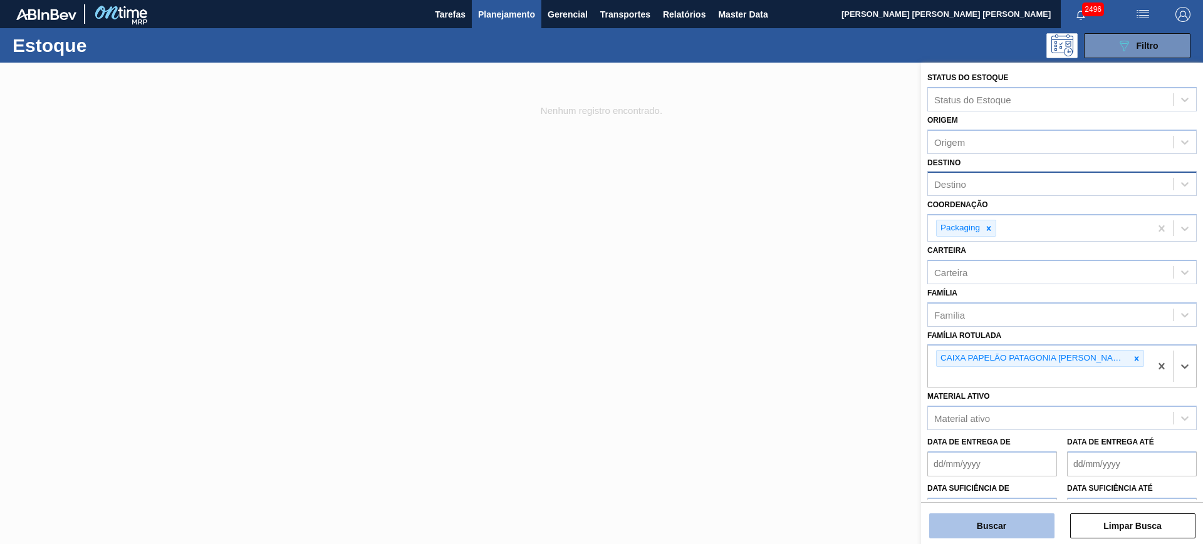
click at [1029, 529] on button "Buscar" at bounding box center [991, 526] width 125 height 25
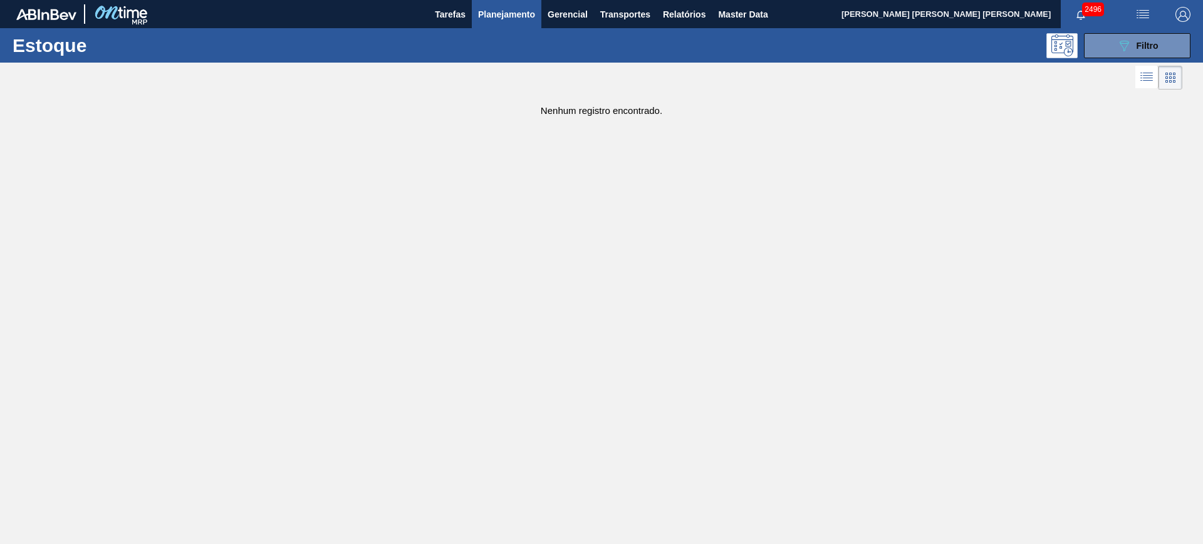
click at [1144, 31] on div "Estoque 089F7B8B-B2A5-4AFE-B5C0-19BA573D28AC Filtro" at bounding box center [601, 45] width 1203 height 34
drag, startPoint x: 1143, startPoint y: 38, endPoint x: 1138, endPoint y: 44, distance: 7.6
click at [1143, 39] on div "089F7B8B-B2A5-4AFE-B5C0-19BA573D28AC Filtro" at bounding box center [1137, 45] width 42 height 15
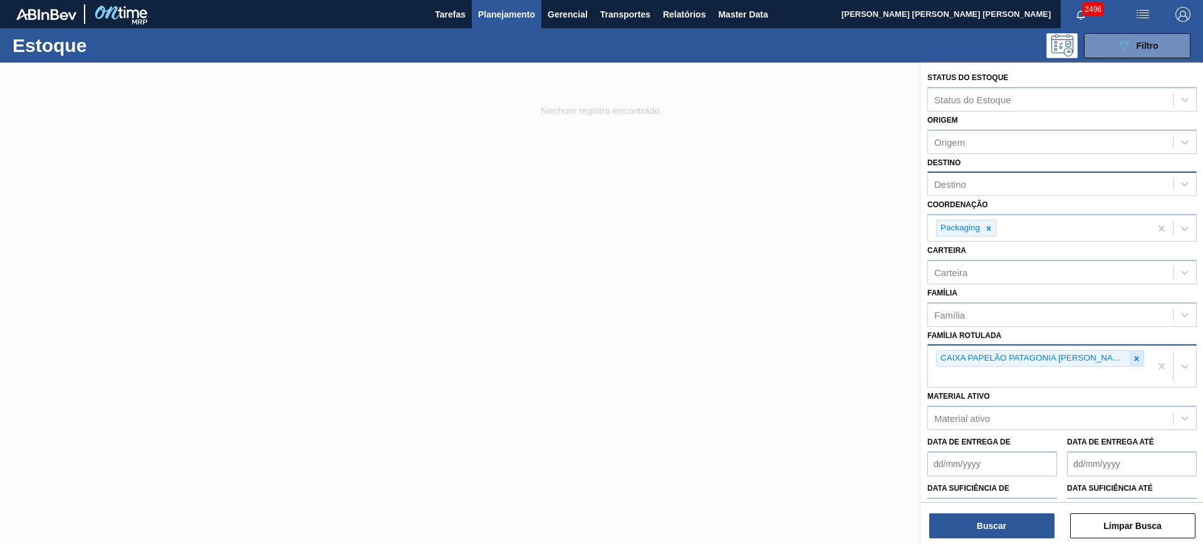
click at [1133, 362] on icon at bounding box center [1136, 359] width 9 height 9
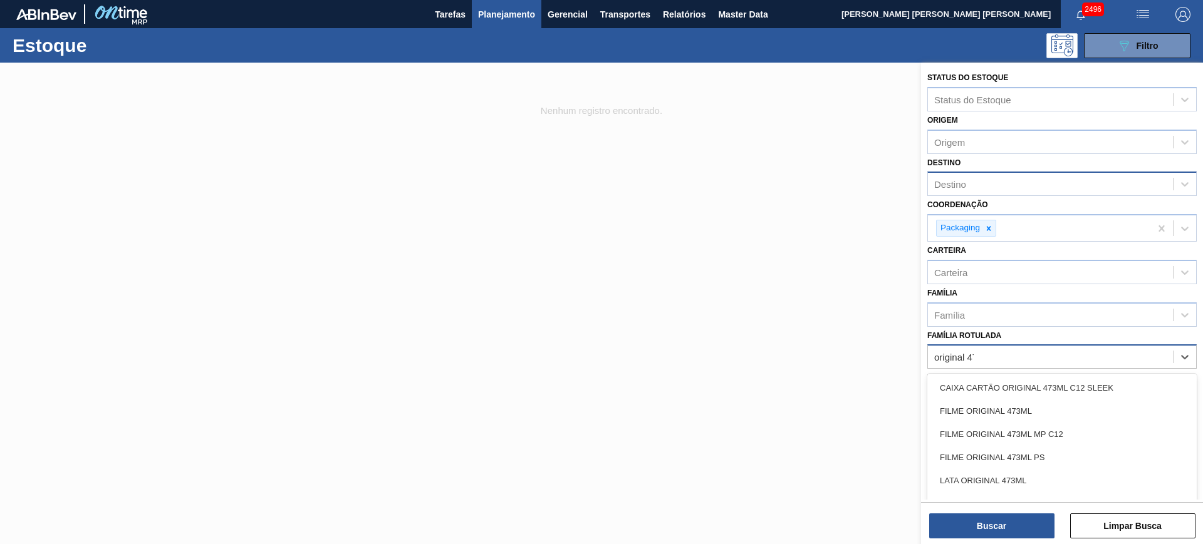
type Rotulada "original 473"
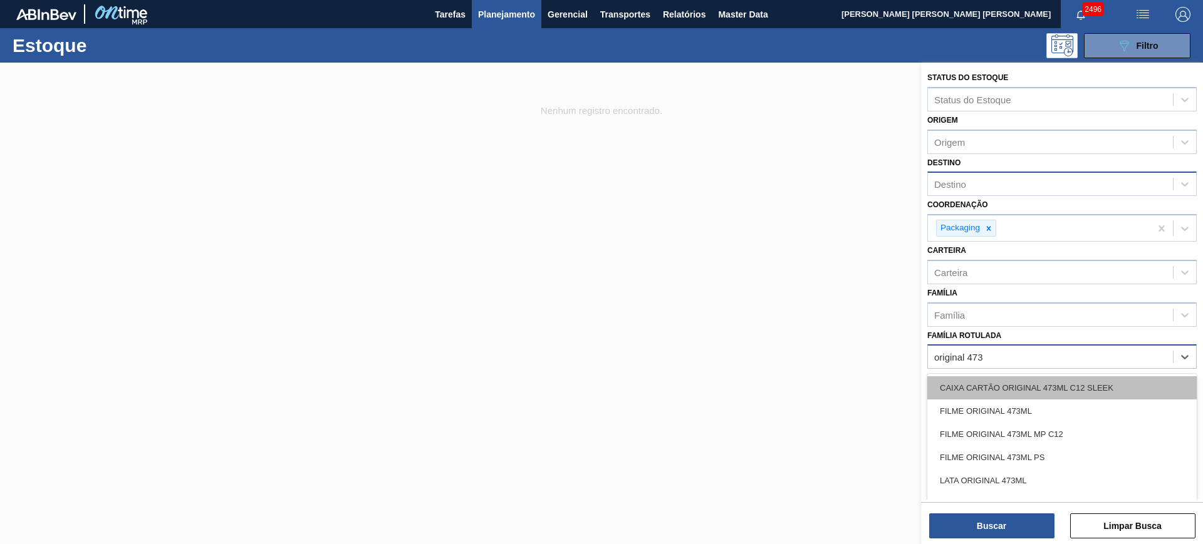
click at [1095, 385] on div "CAIXA CARTÃO ORIGINAL 473ML C12 SLEEK" at bounding box center [1061, 387] width 269 height 23
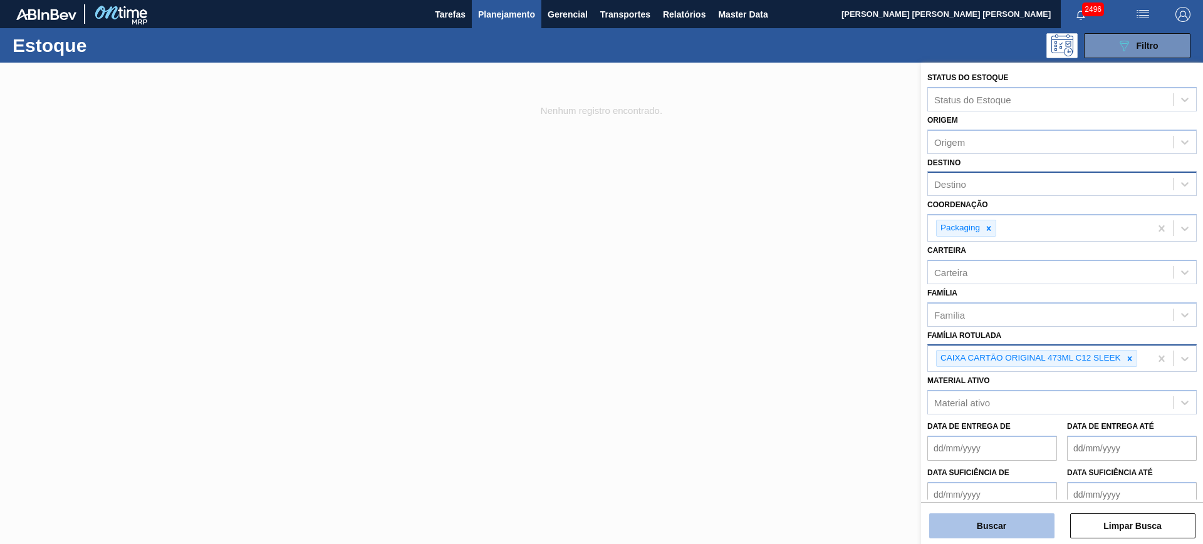
click at [1007, 515] on button "Buscar" at bounding box center [991, 526] width 125 height 25
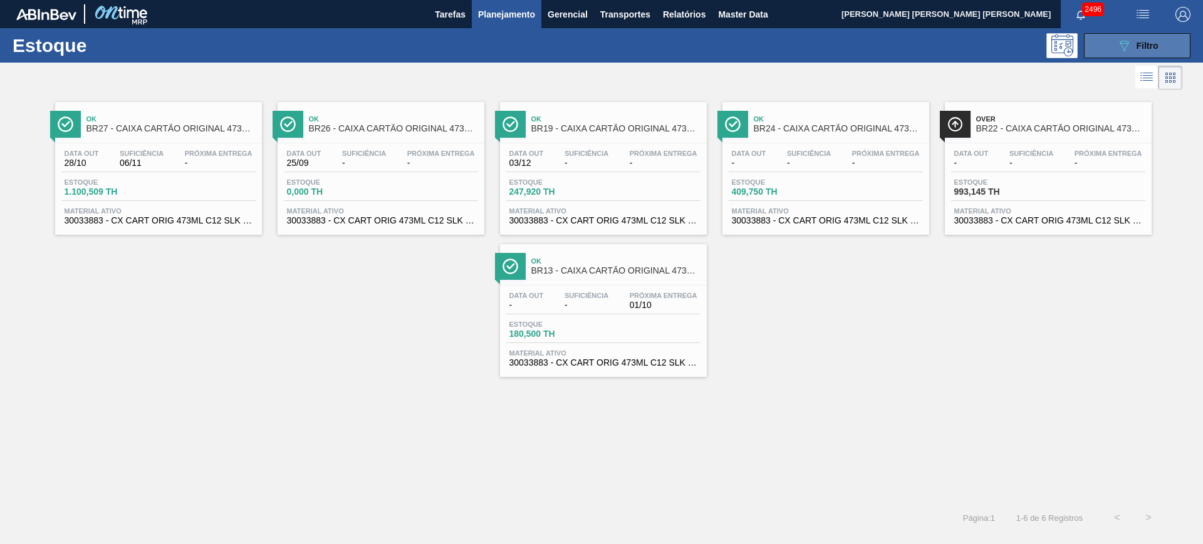
click at [1127, 38] on icon "089F7B8B-B2A5-4AFE-B5C0-19BA573D28AC" at bounding box center [1123, 45] width 15 height 15
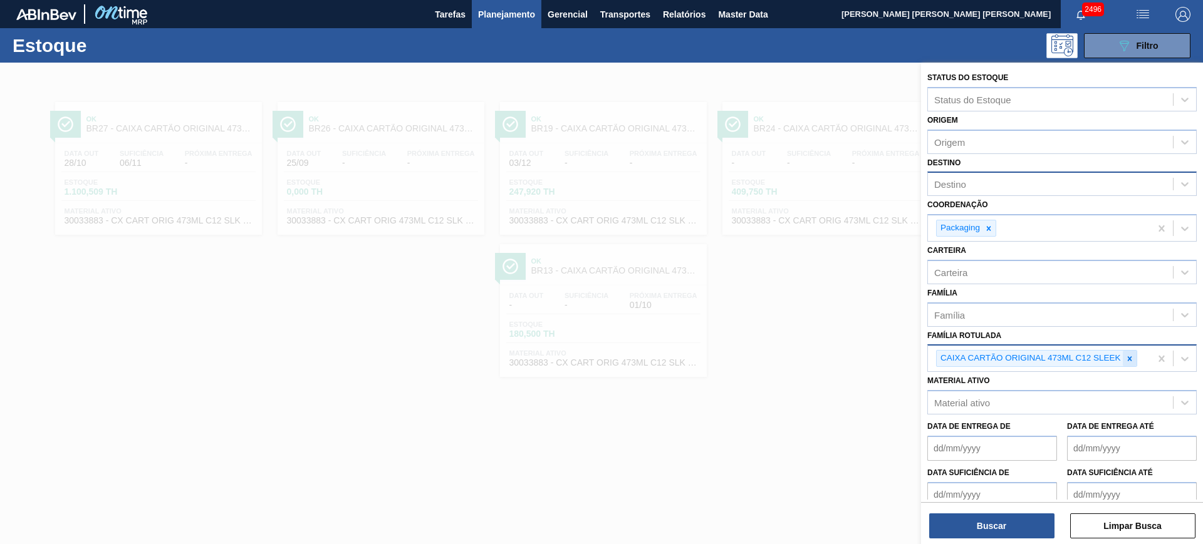
click at [1131, 358] on icon at bounding box center [1129, 359] width 9 height 9
paste Rotulada "CAIXA PAPELÃO PATAGONIA WEISSE 740ML C/6"
type Rotulada "CAIXA PAPELÃO PATAGONIA WEISSE 740ML C/6"
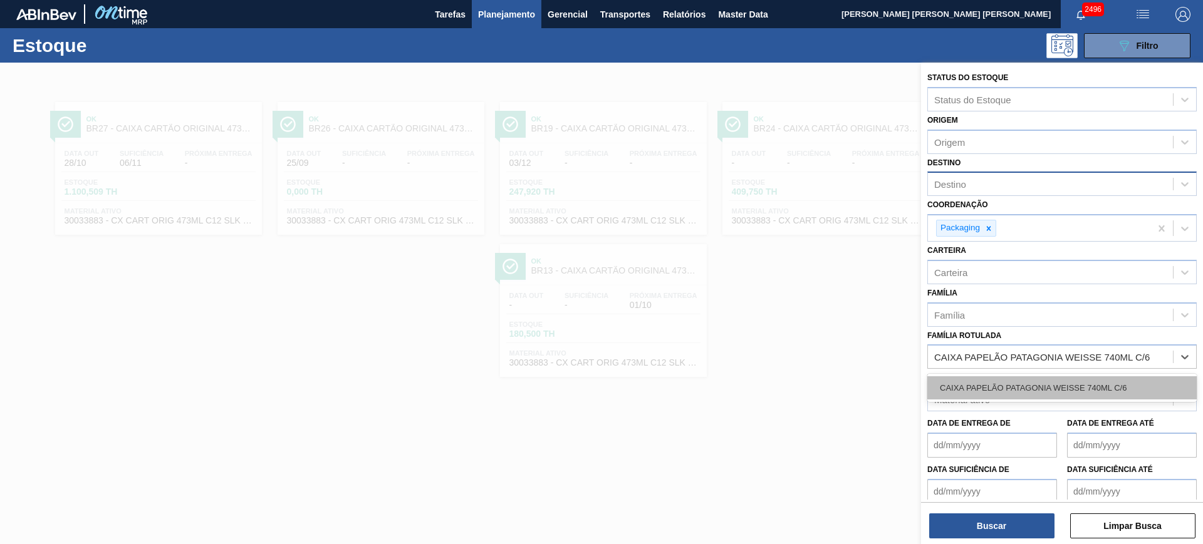
click at [1062, 390] on div "CAIXA PAPELÃO PATAGONIA WEISSE 740ML C/6" at bounding box center [1061, 387] width 269 height 23
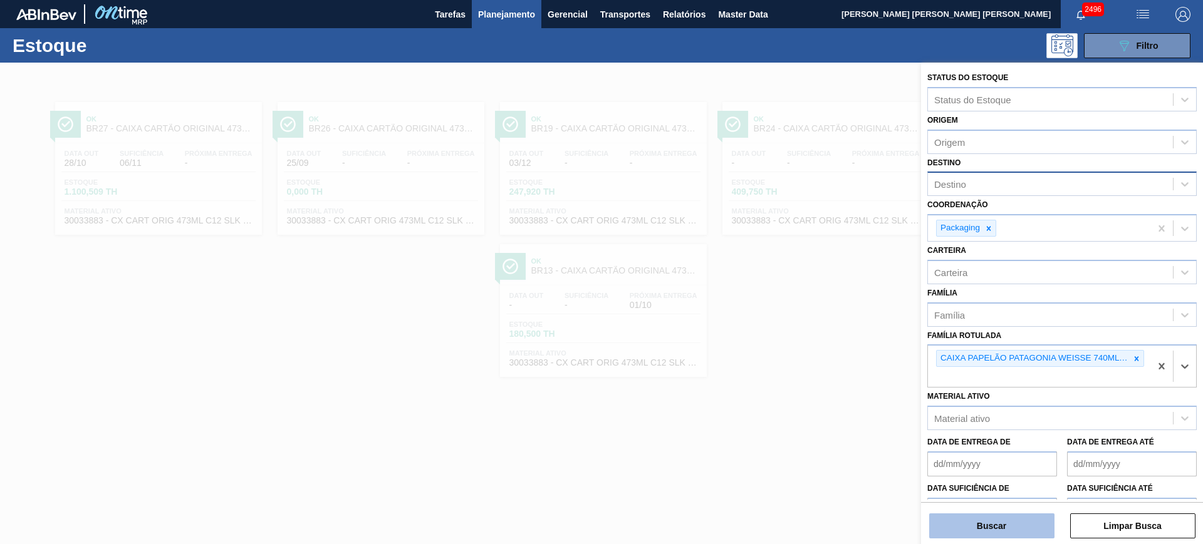
click at [1014, 522] on button "Buscar" at bounding box center [991, 526] width 125 height 25
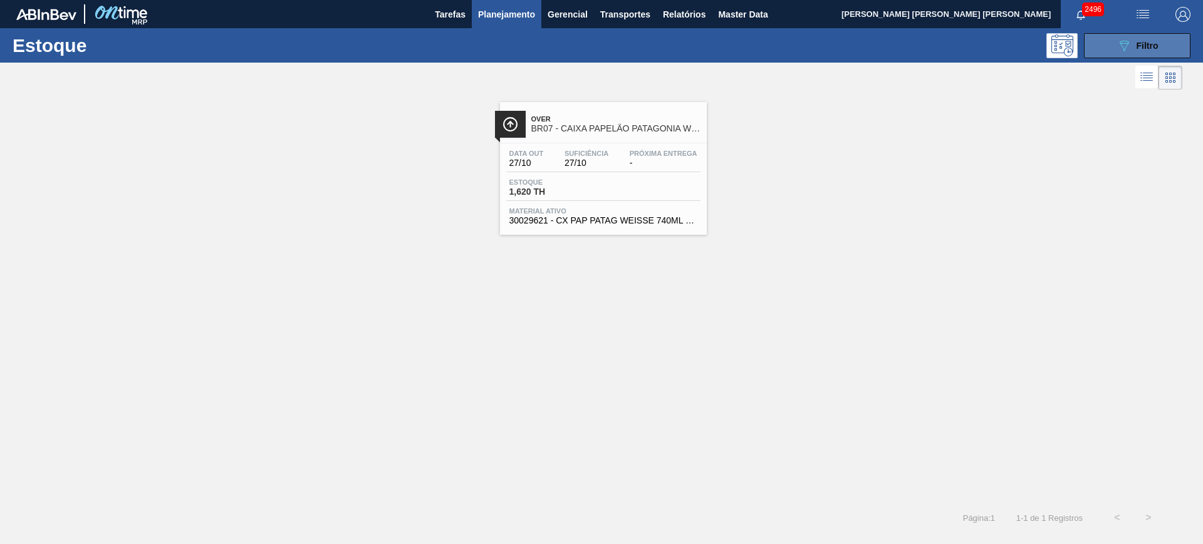
click at [1116, 50] on icon "089F7B8B-B2A5-4AFE-B5C0-19BA573D28AC" at bounding box center [1123, 45] width 15 height 15
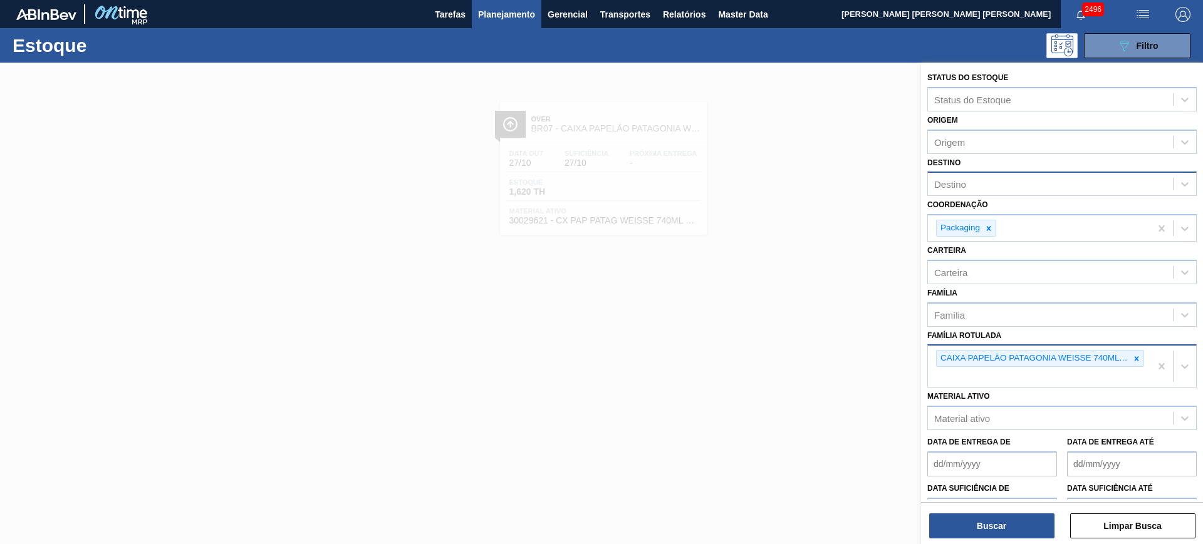
click at [1133, 358] on icon at bounding box center [1136, 359] width 9 height 9
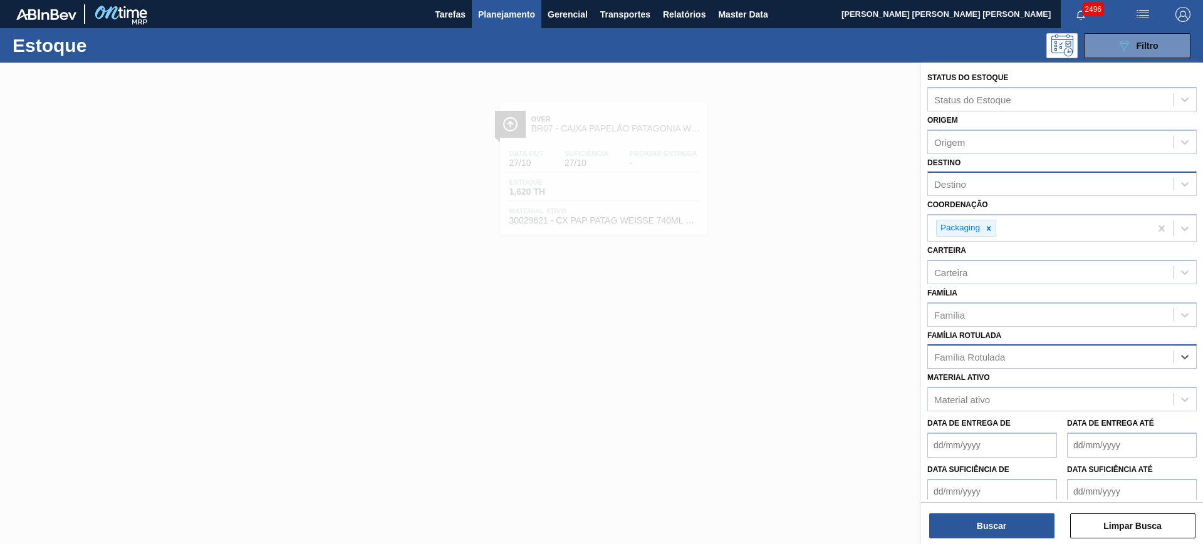
paste Rotulada "BANDEJA PAPELÃO 2PACK1L"
type Rotulada "BANDEJA PAPELÃO 2PACK1L"
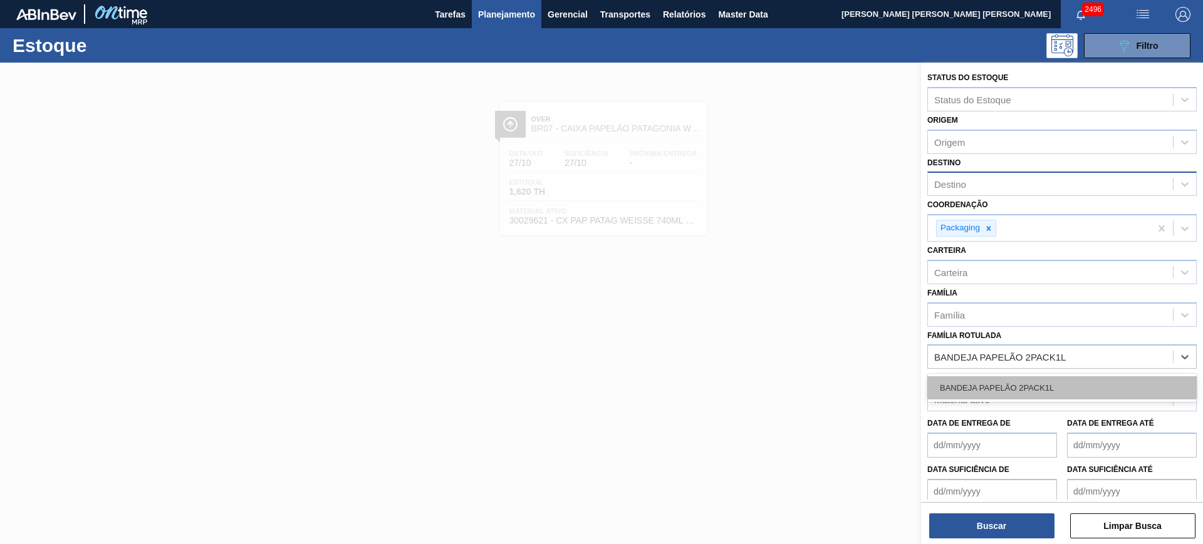
click at [1084, 380] on div "BANDEJA PAPELÃO 2PACK1L" at bounding box center [1061, 387] width 269 height 23
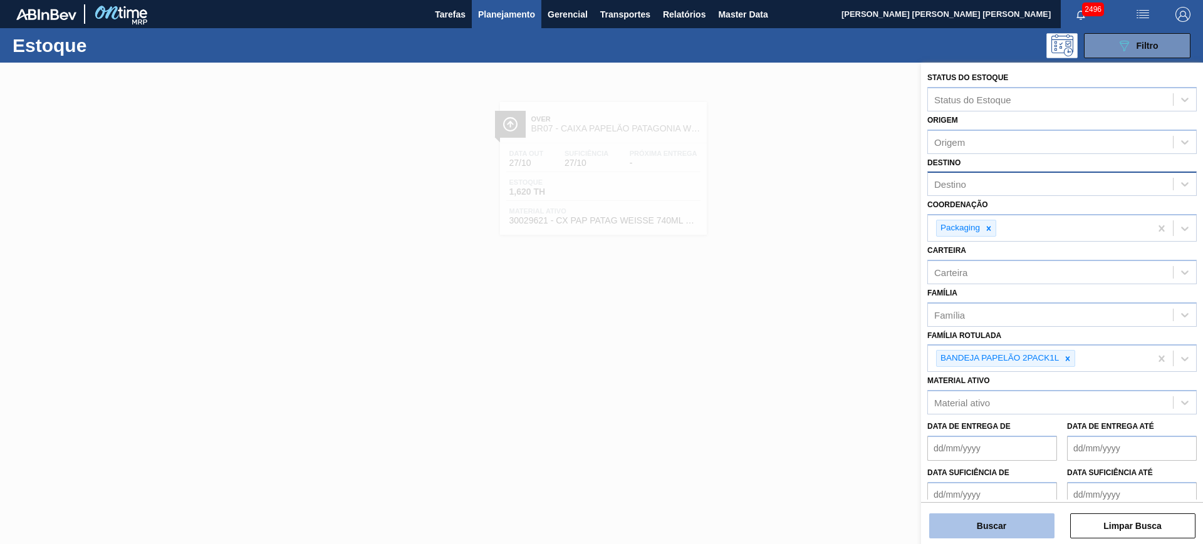
click at [1010, 532] on button "Buscar" at bounding box center [991, 526] width 125 height 25
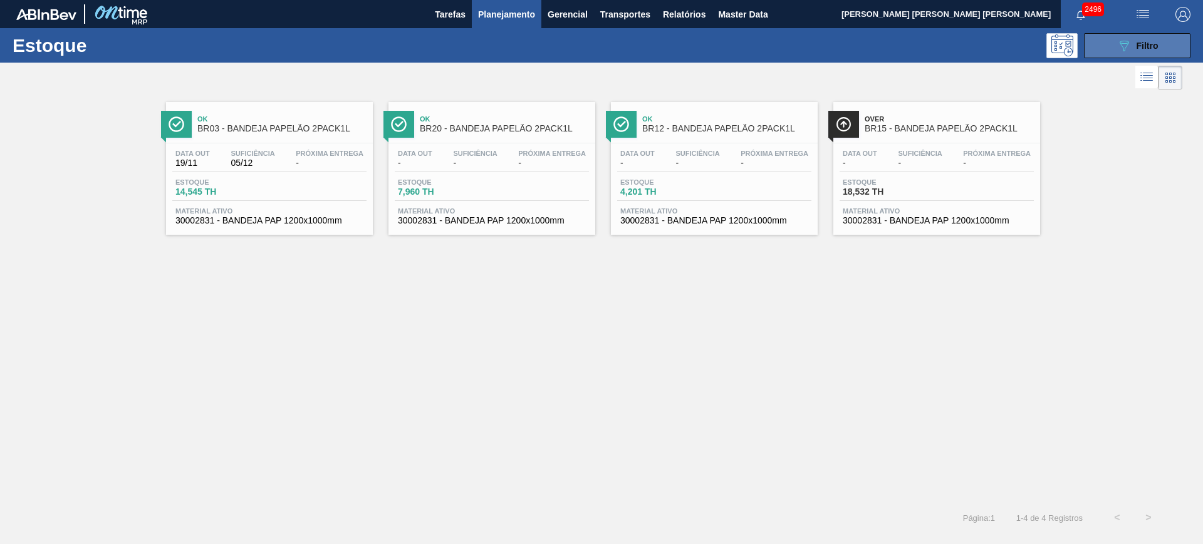
click at [1139, 46] on span "Filtro" at bounding box center [1147, 46] width 22 height 10
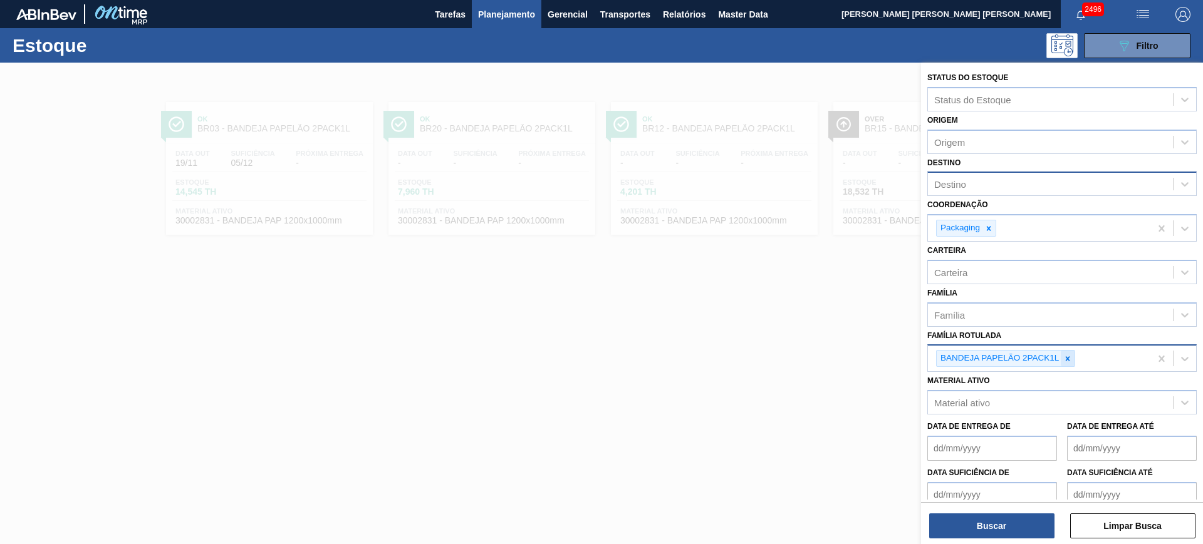
click at [1066, 355] on icon at bounding box center [1067, 359] width 9 height 9
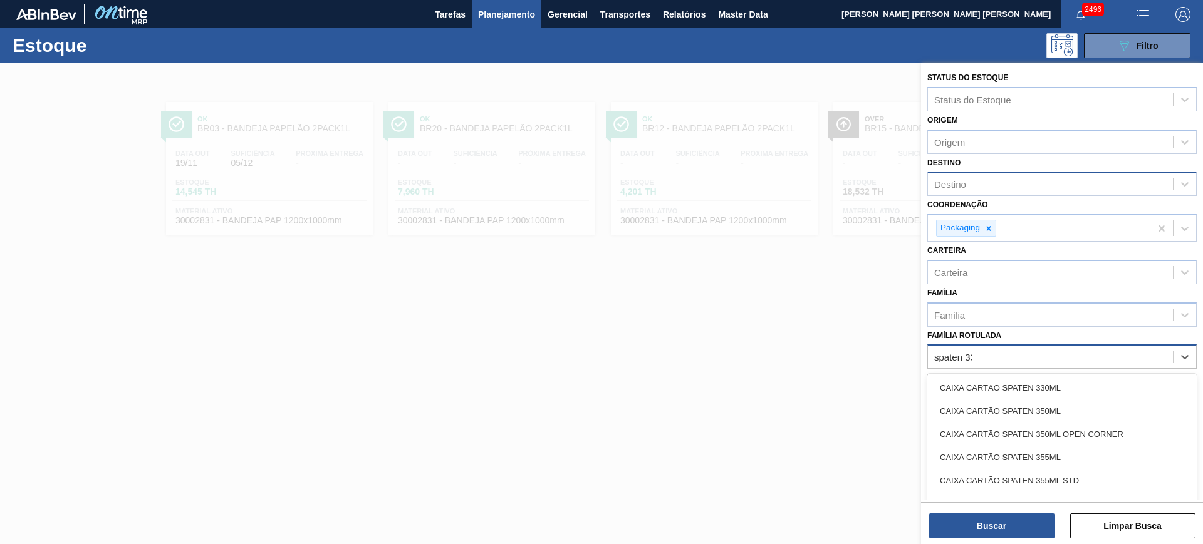
type Rotulada "spaten 330"
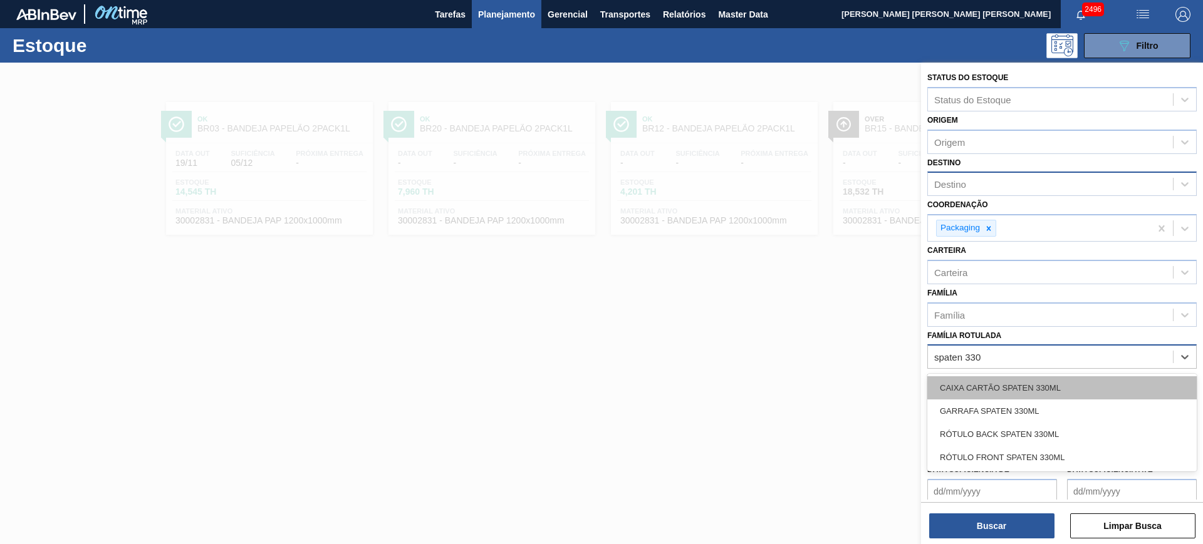
click at [1010, 391] on div "CAIXA CARTÃO SPATEN 330ML" at bounding box center [1061, 387] width 269 height 23
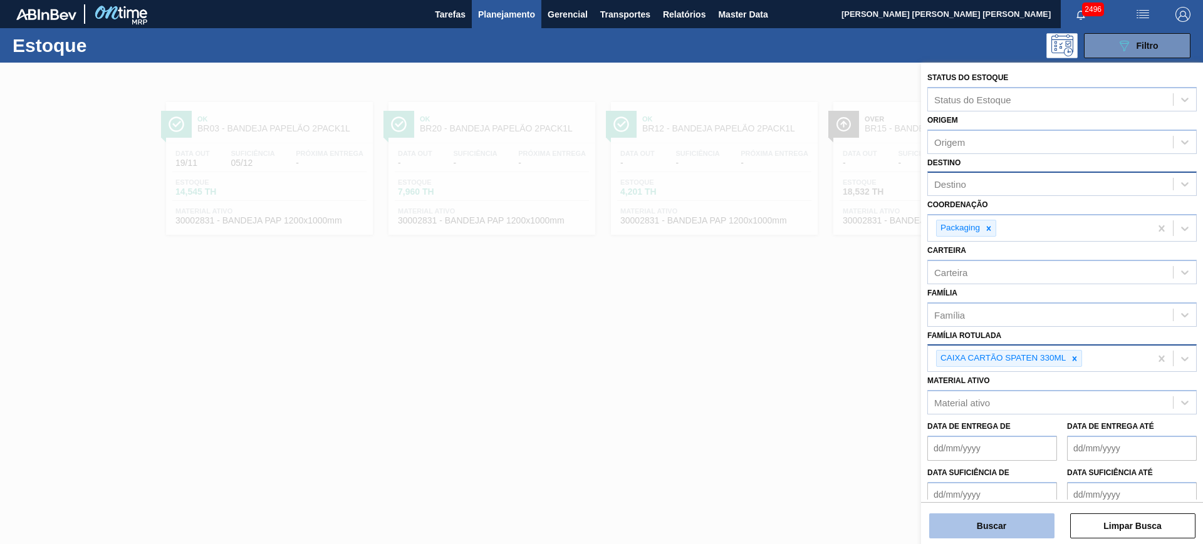
click at [1015, 530] on button "Buscar" at bounding box center [991, 526] width 125 height 25
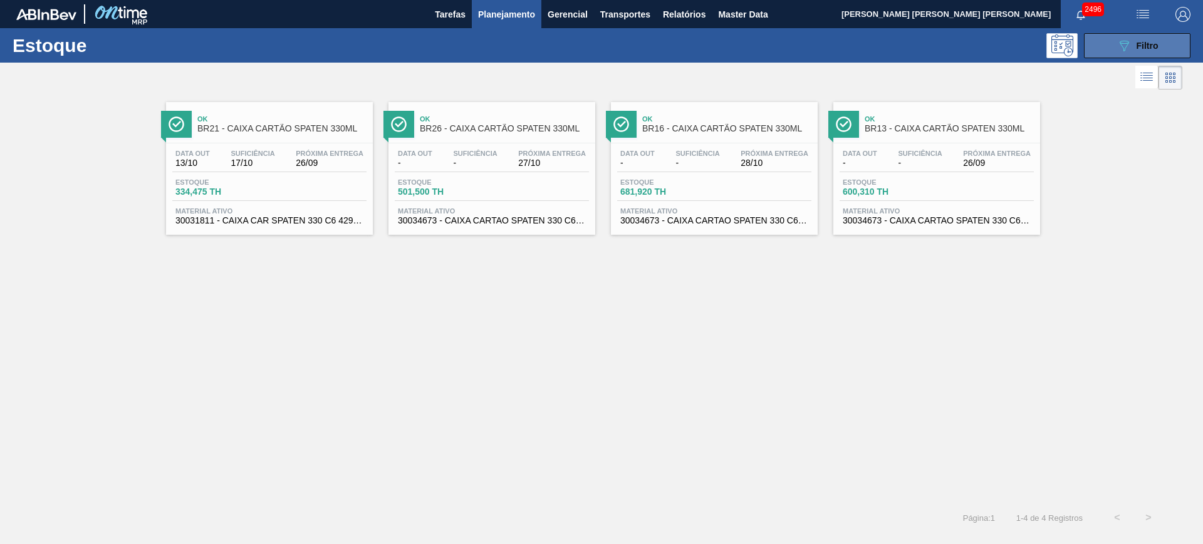
click at [1121, 43] on icon "089F7B8B-B2A5-4AFE-B5C0-19BA573D28AC" at bounding box center [1123, 45] width 15 height 15
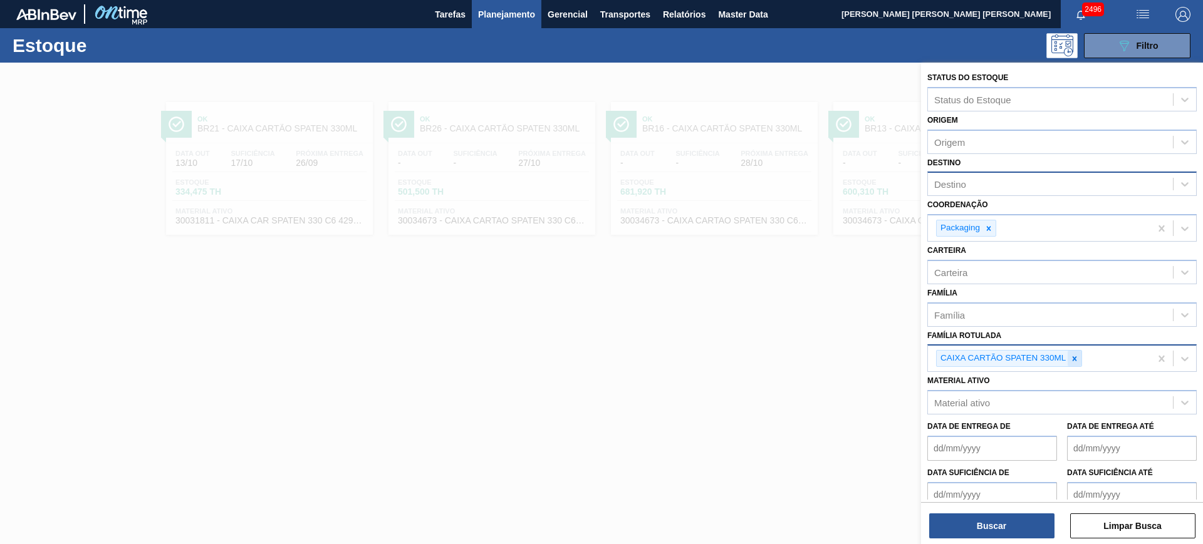
click at [1074, 361] on icon at bounding box center [1074, 359] width 9 height 9
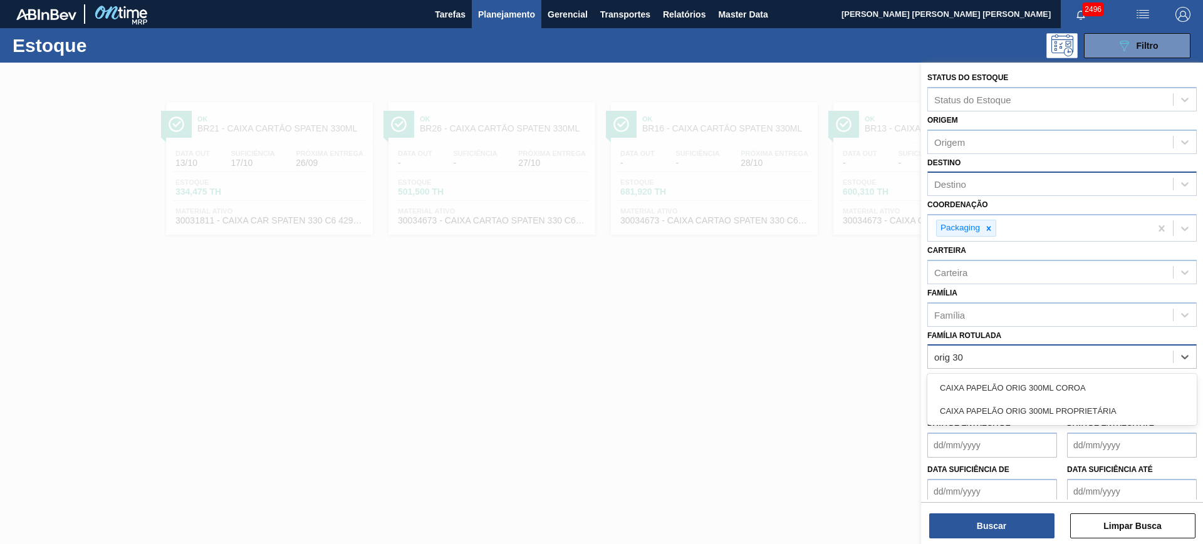
type Rotulada "orig 300"
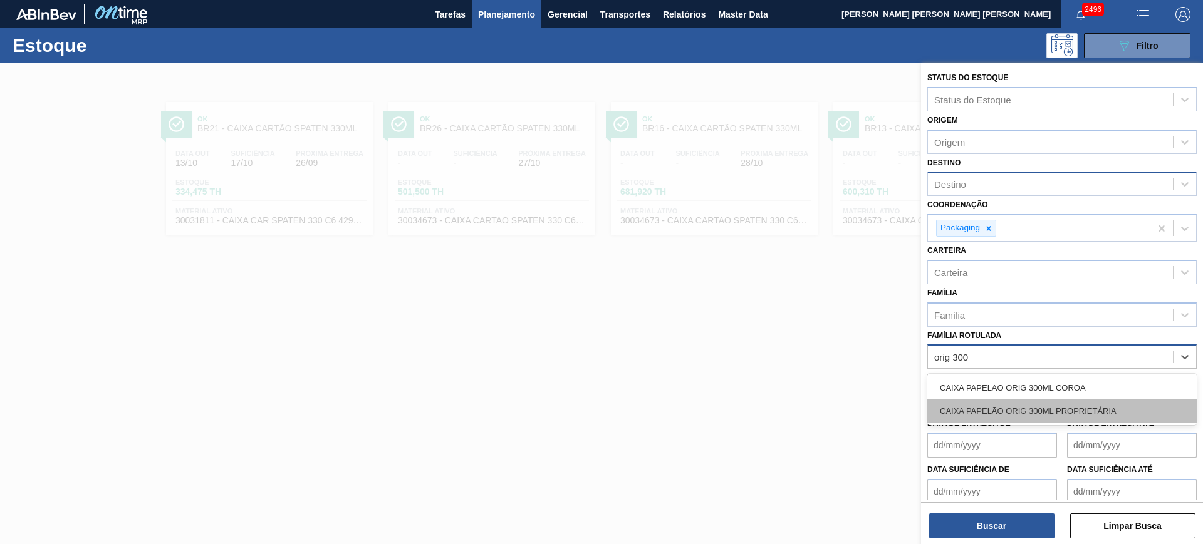
click at [1074, 406] on div "CAIXA PAPELÃO ORIG 300ML PROPRIETÁRIA" at bounding box center [1061, 411] width 269 height 23
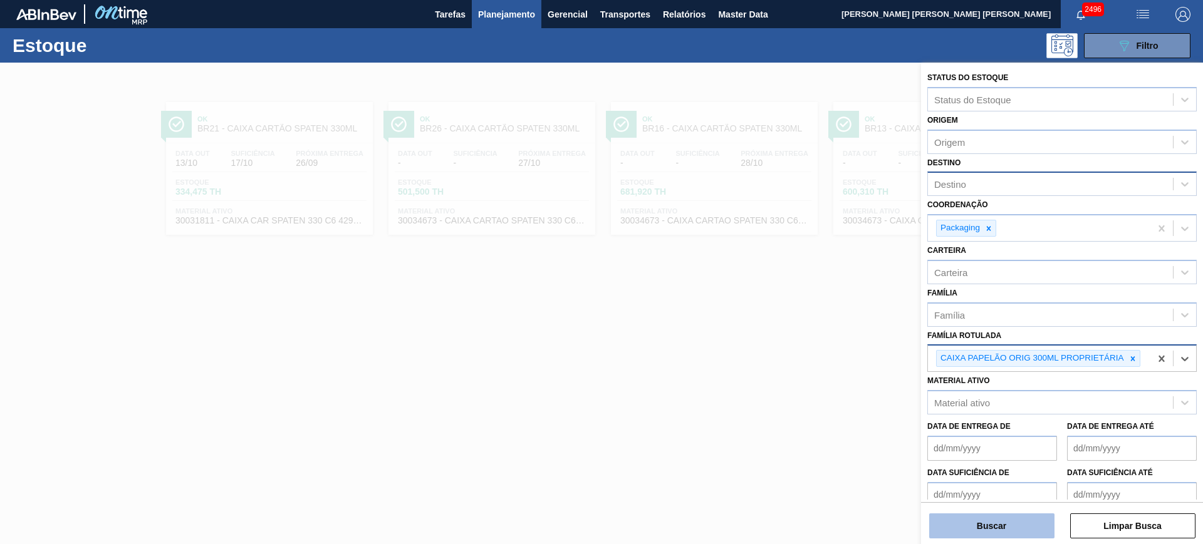
click at [1020, 524] on button "Buscar" at bounding box center [991, 526] width 125 height 25
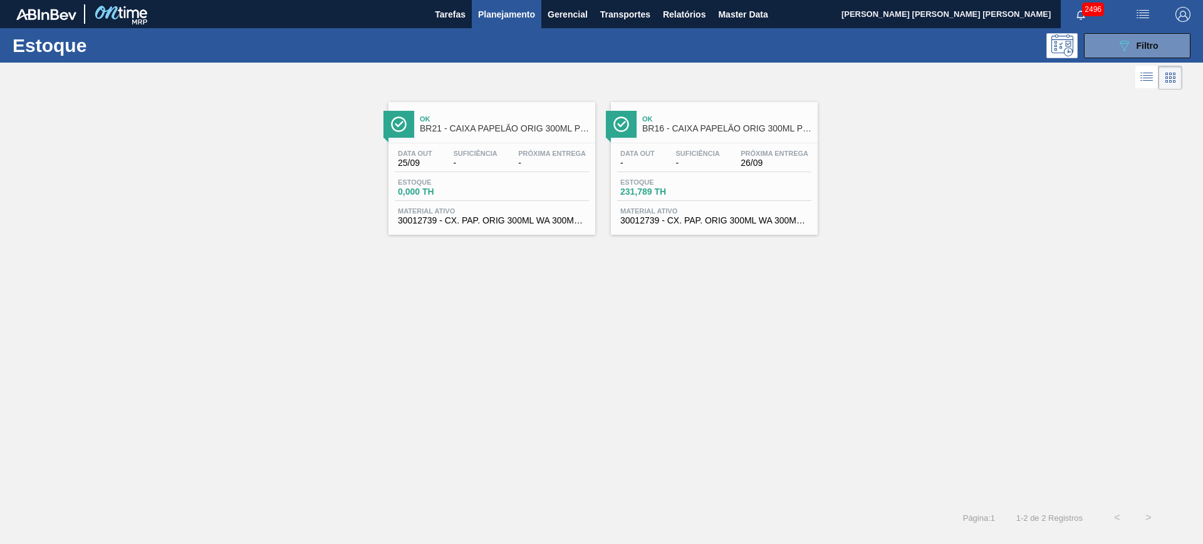
drag, startPoint x: 651, startPoint y: 160, endPoint x: 911, endPoint y: 287, distance: 290.0
click at [908, 284] on div "Ok BR21 - CAIXA PAPELÃO ORIG 300ML PROPRIETÁRIA Data out 25/09 Suficiência - Pr…" at bounding box center [601, 298] width 1203 height 410
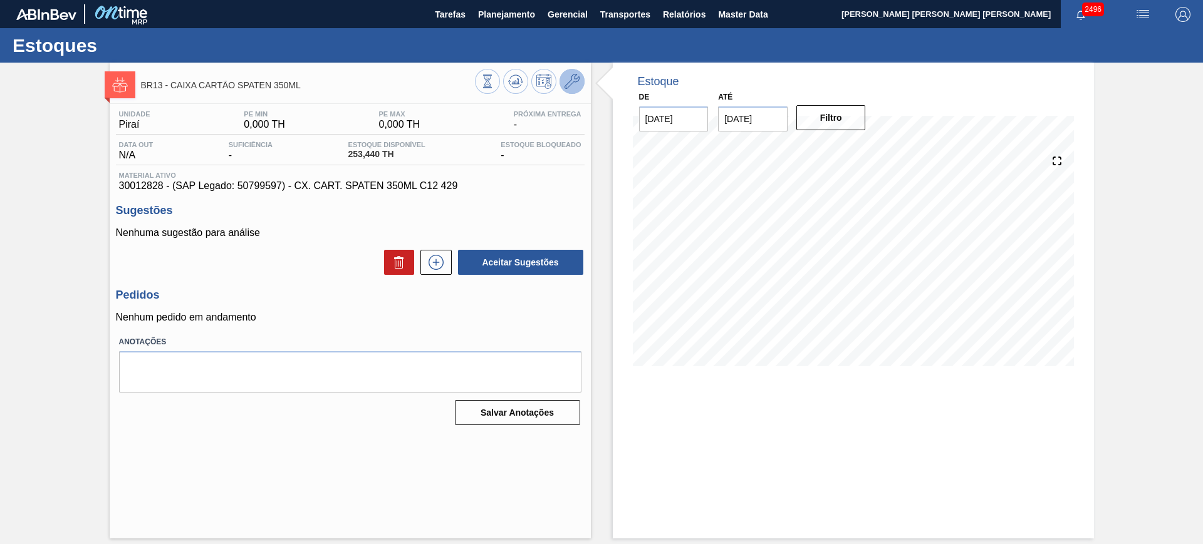
click at [574, 87] on icon at bounding box center [571, 81] width 15 height 15
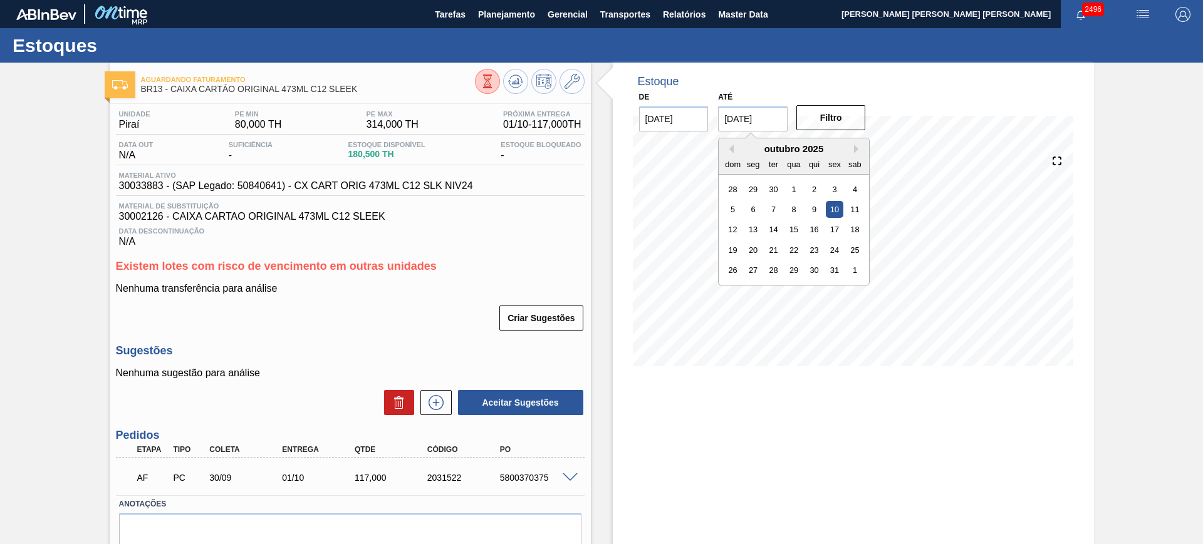
click at [769, 113] on input "[DATE]" at bounding box center [753, 118] width 70 height 25
click at [854, 146] on button "Next Month" at bounding box center [858, 149] width 9 height 9
click at [853, 271] on div "3" at bounding box center [854, 270] width 17 height 17
type input "03/01/2026"
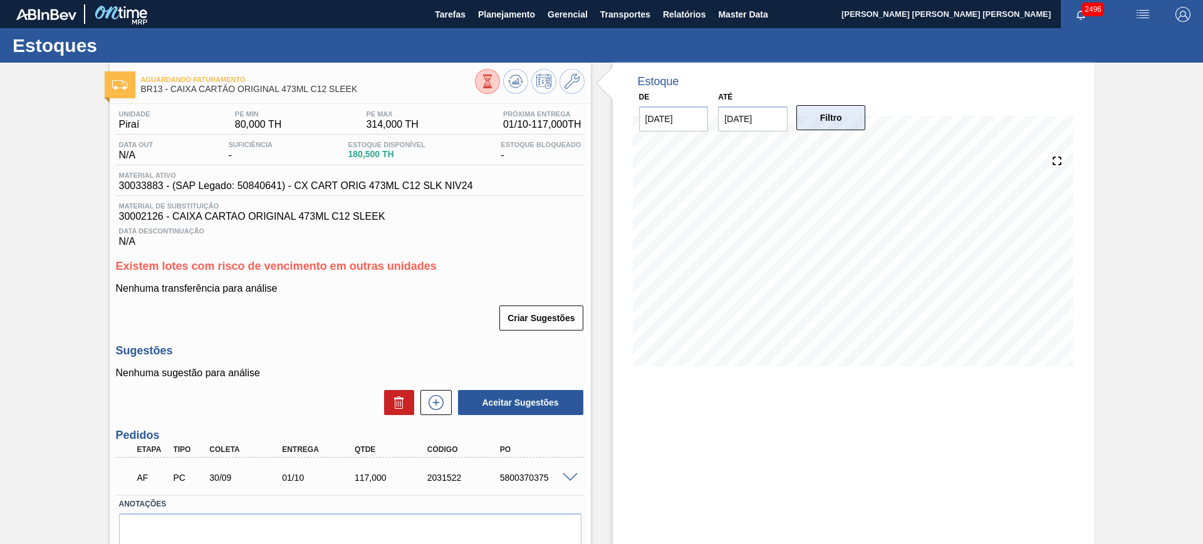
click at [808, 110] on button "Filtro" at bounding box center [831, 117] width 70 height 25
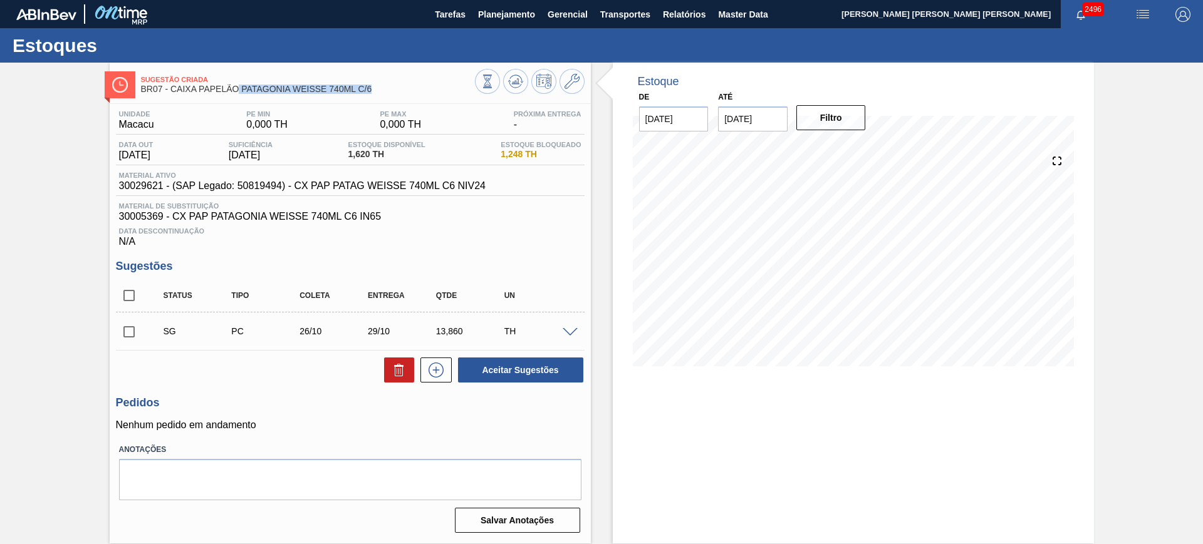
drag, startPoint x: 378, startPoint y: 89, endPoint x: 236, endPoint y: 90, distance: 141.6
click at [236, 90] on span "BR07 - CAIXA PAPELÃO PATAGONIA WEISSE 740ML C/6" at bounding box center [308, 89] width 334 height 9
drag, startPoint x: 123, startPoint y: 179, endPoint x: 269, endPoint y: 189, distance: 146.3
click at [269, 189] on div "Material ativo 30029621 - (SAP Legado: 50819494) - CX PAP PATAG WEISSE 740ML C6…" at bounding box center [302, 182] width 373 height 20
drag, startPoint x: 494, startPoint y: 182, endPoint x: 294, endPoint y: 187, distance: 200.5
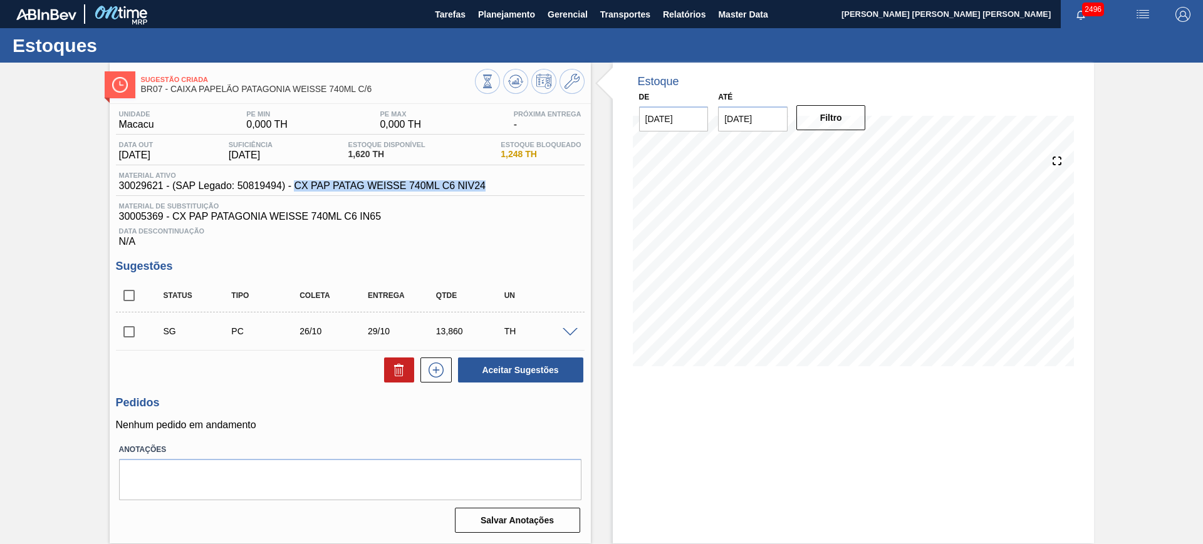
click at [294, 187] on div "Material ativo 30029621 - (SAP Legado: 50819494) - CX PAP PATAG WEISSE 740ML C6…" at bounding box center [350, 184] width 469 height 24
copy span "CX PAP PATAG WEISSE 740ML C6 NIV24"
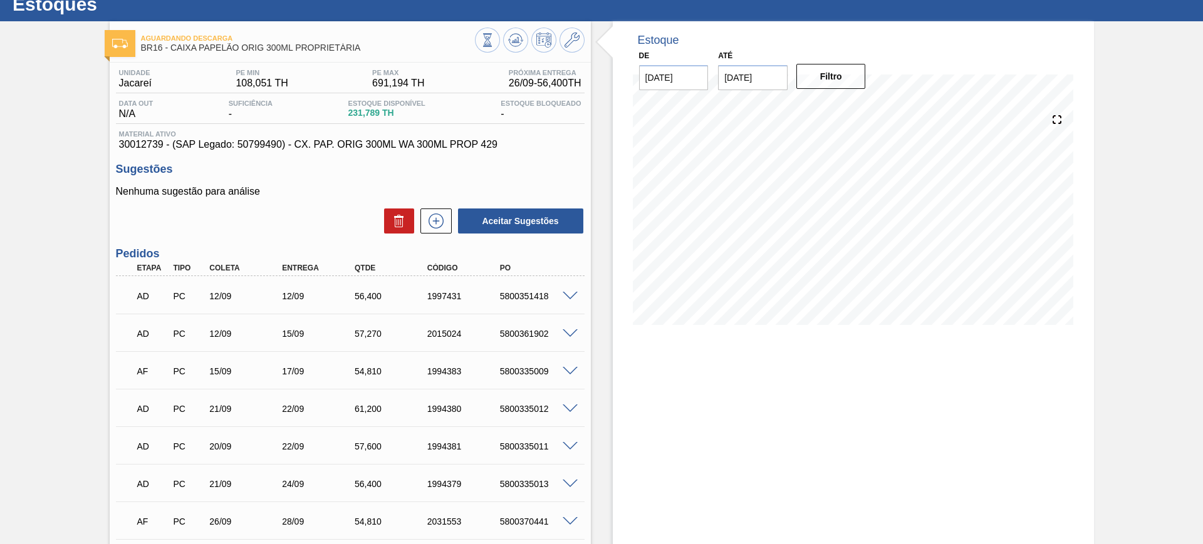
scroll to position [29, 0]
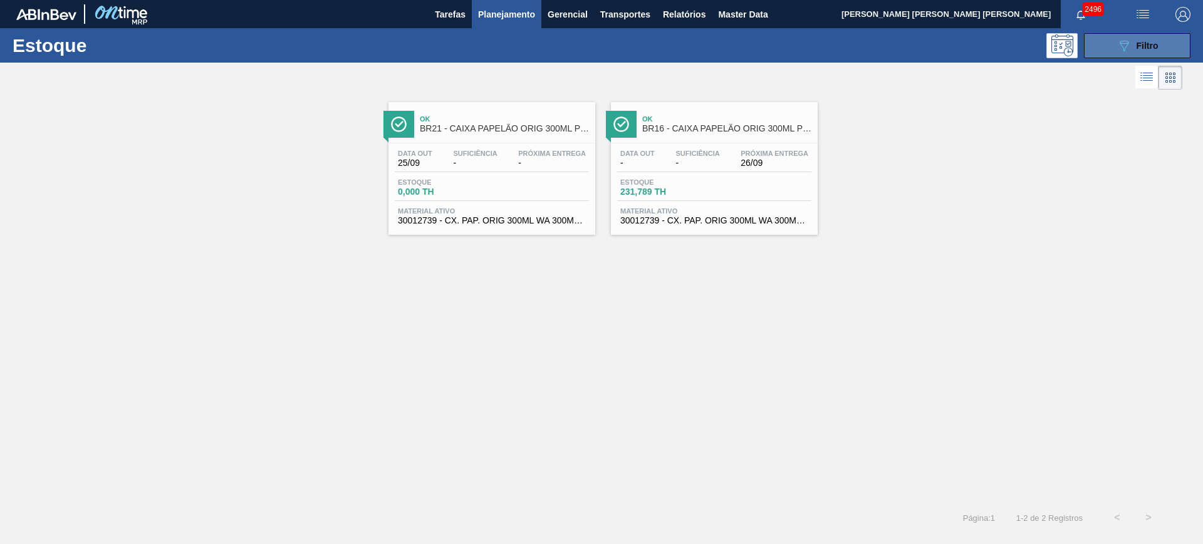
click at [1111, 49] on button "089F7B8B-B2A5-4AFE-B5C0-19BA573D28AC Filtro" at bounding box center [1137, 45] width 106 height 25
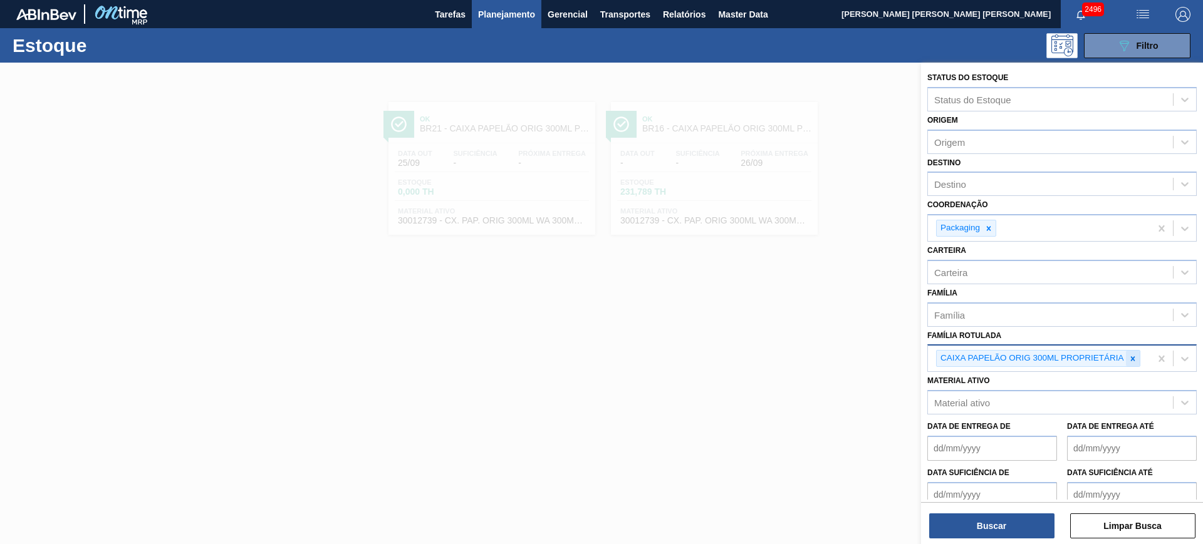
click at [1134, 364] on div at bounding box center [1133, 359] width 14 height 16
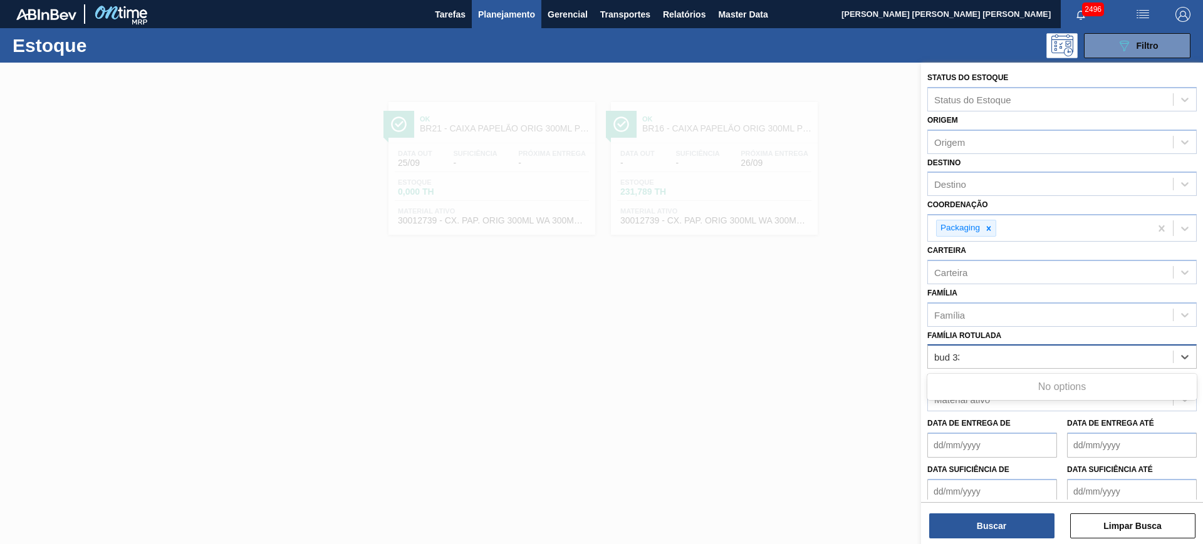
type Rotulada "bud 330"
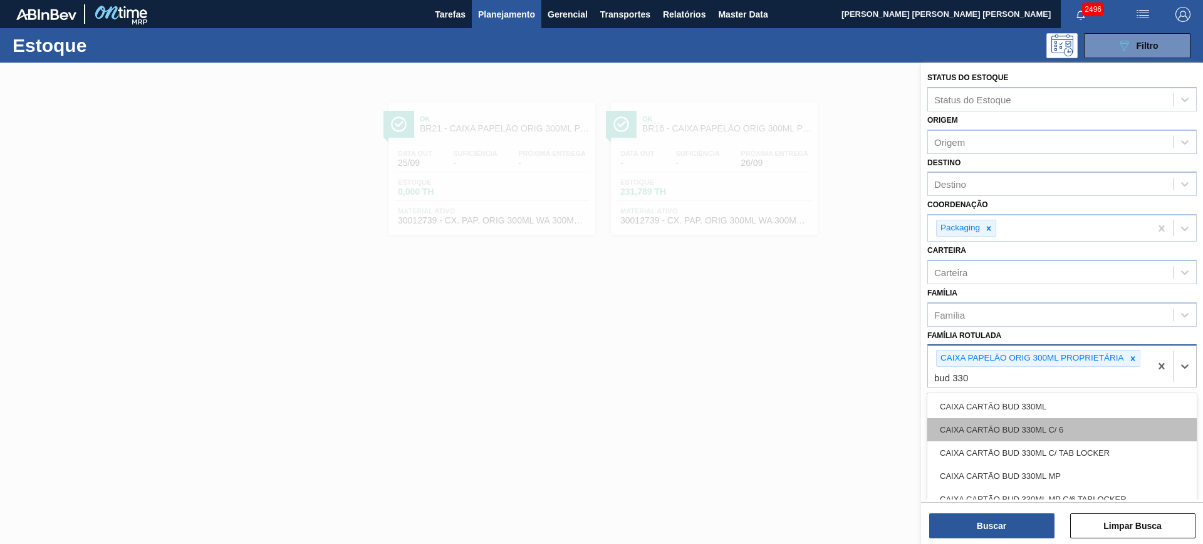
click at [1112, 427] on div "CAIXA CARTÃO BUD 330ML C/ 6" at bounding box center [1061, 429] width 269 height 23
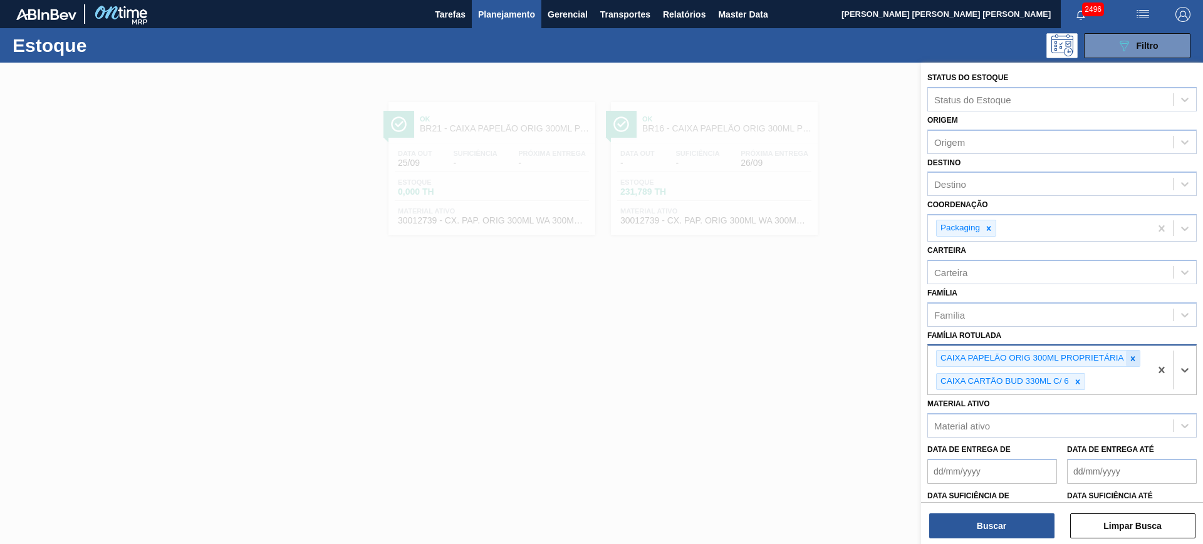
click at [1133, 358] on icon at bounding box center [1132, 358] width 4 height 4
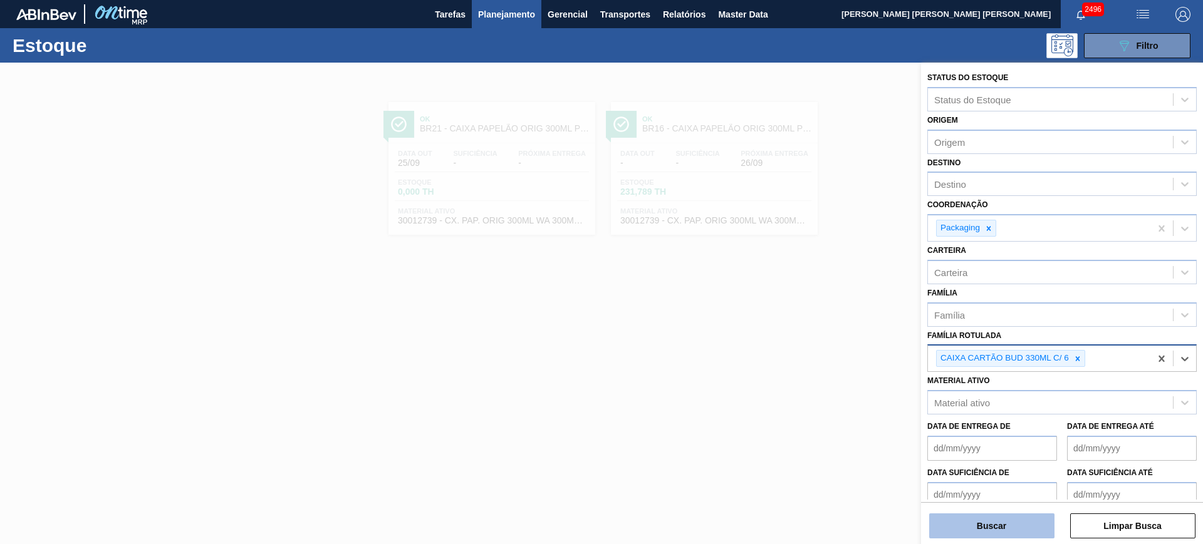
click at [1023, 522] on button "Buscar" at bounding box center [991, 526] width 125 height 25
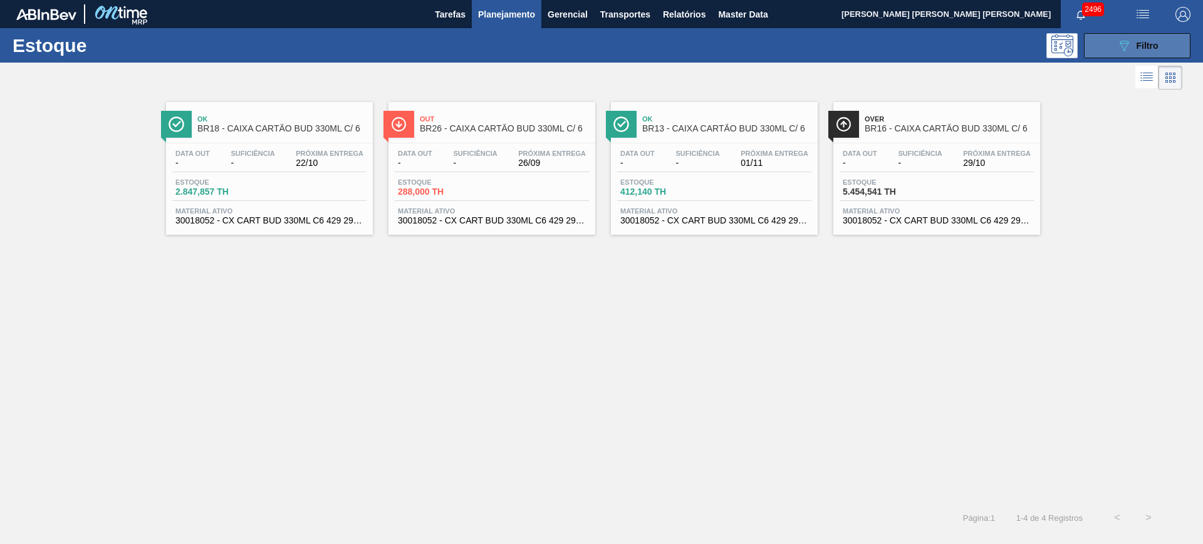
click at [1116, 45] on icon "089F7B8B-B2A5-4AFE-B5C0-19BA573D28AC" at bounding box center [1123, 45] width 15 height 15
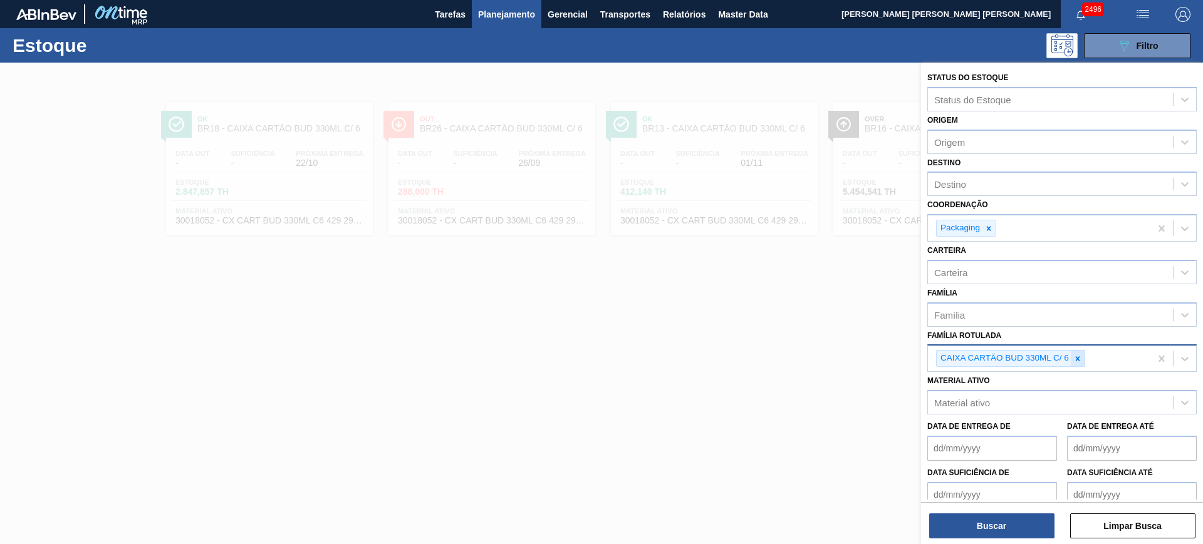
click at [1082, 356] on div at bounding box center [1078, 359] width 14 height 16
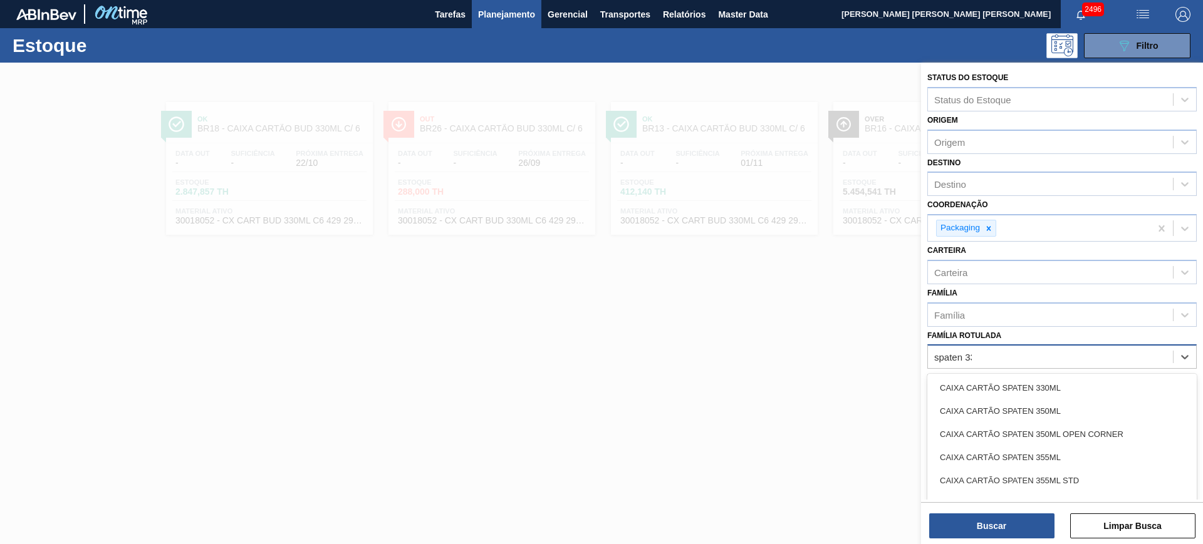
type Rotulada "spaten 330"
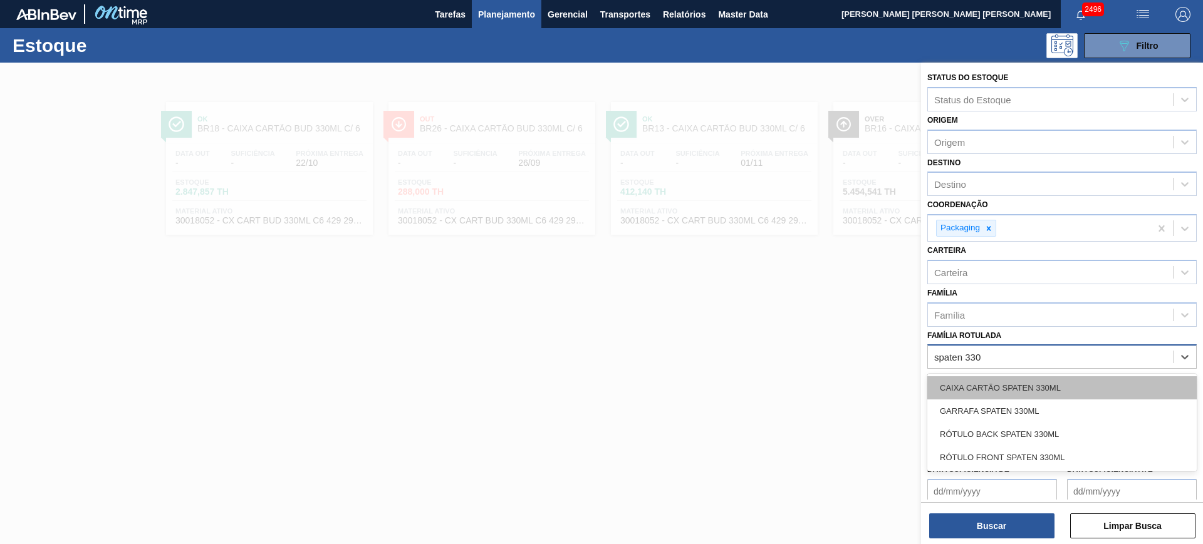
click at [1077, 383] on div "CAIXA CARTÃO SPATEN 330ML" at bounding box center [1061, 387] width 269 height 23
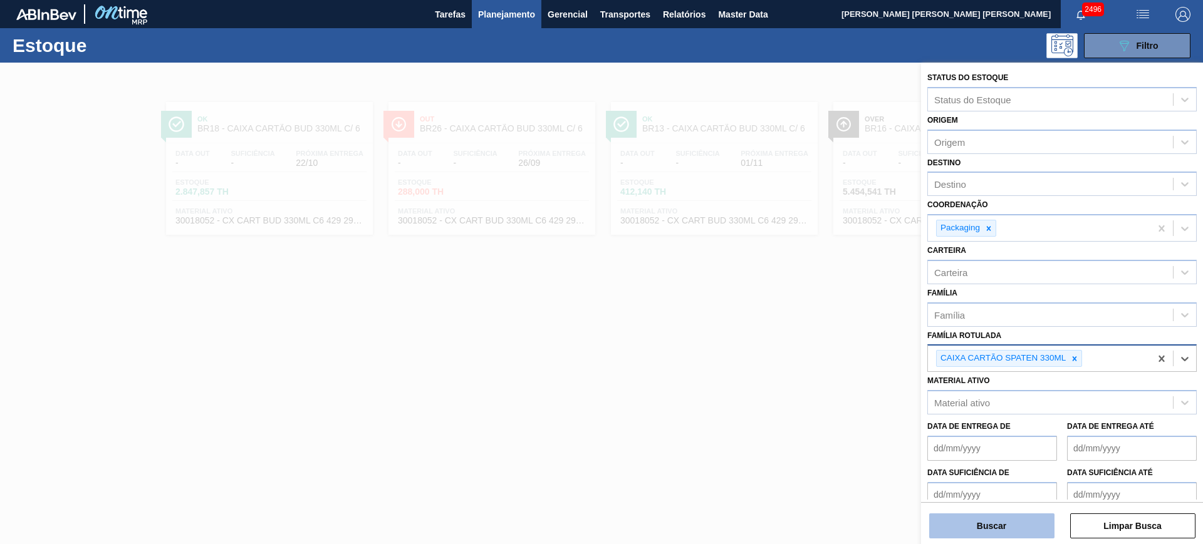
click at [994, 522] on button "Buscar" at bounding box center [991, 526] width 125 height 25
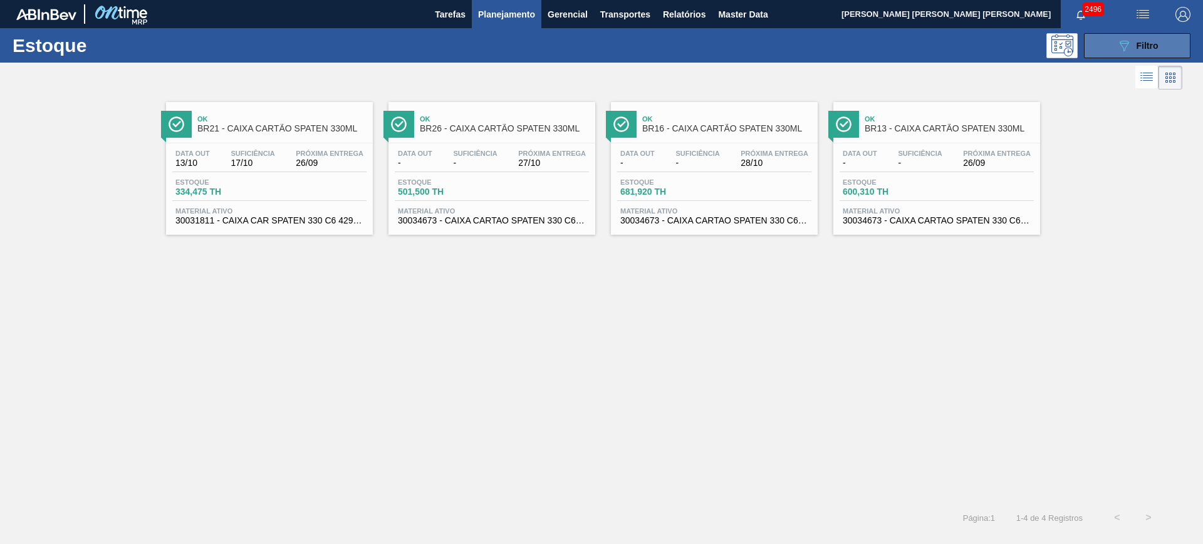
click at [1139, 41] on span "Filtro" at bounding box center [1147, 46] width 22 height 10
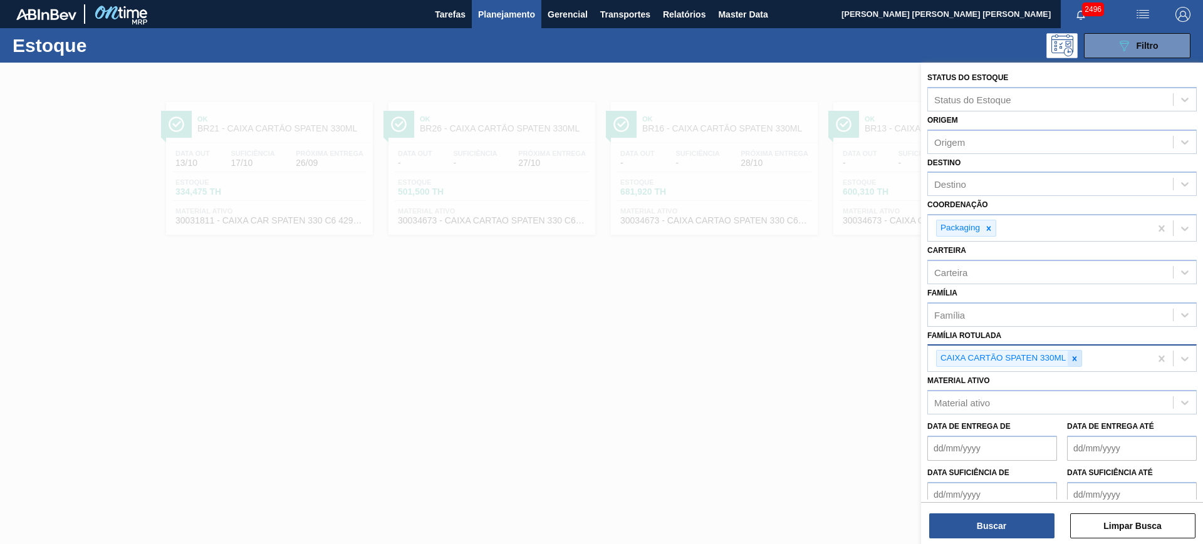
click at [1074, 355] on icon at bounding box center [1074, 359] width 9 height 9
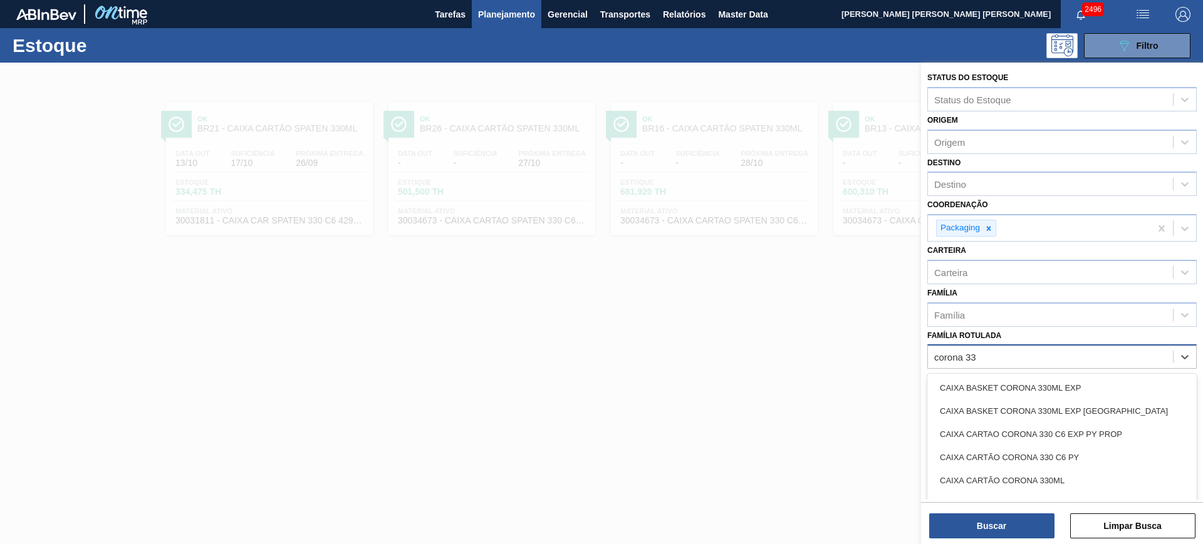
type Rotulada "corona 330"
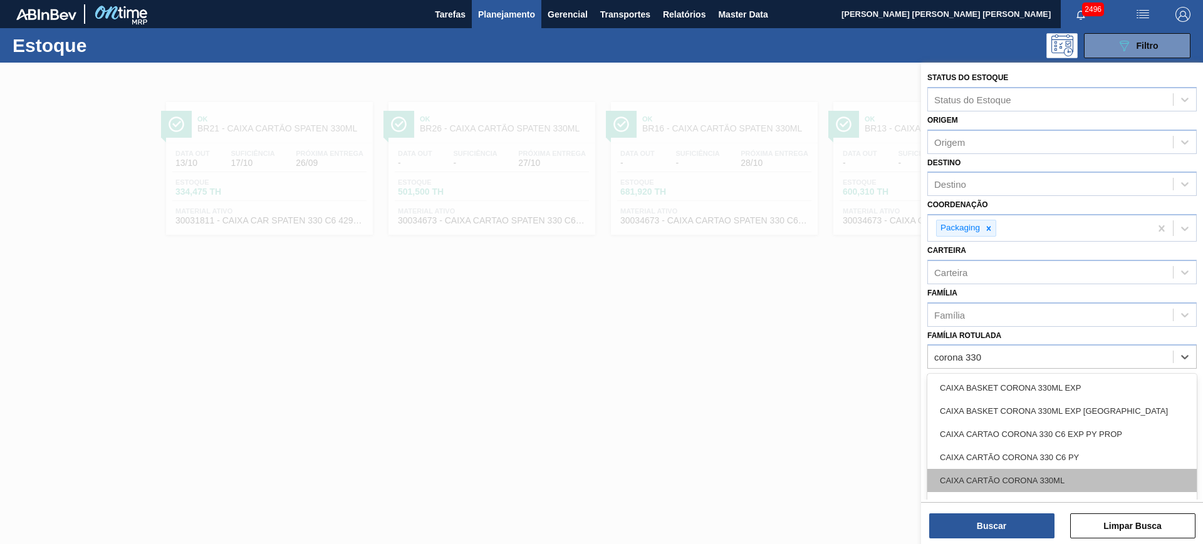
click at [1103, 475] on div "CAIXA CARTÃO CORONA 330ML" at bounding box center [1061, 480] width 269 height 23
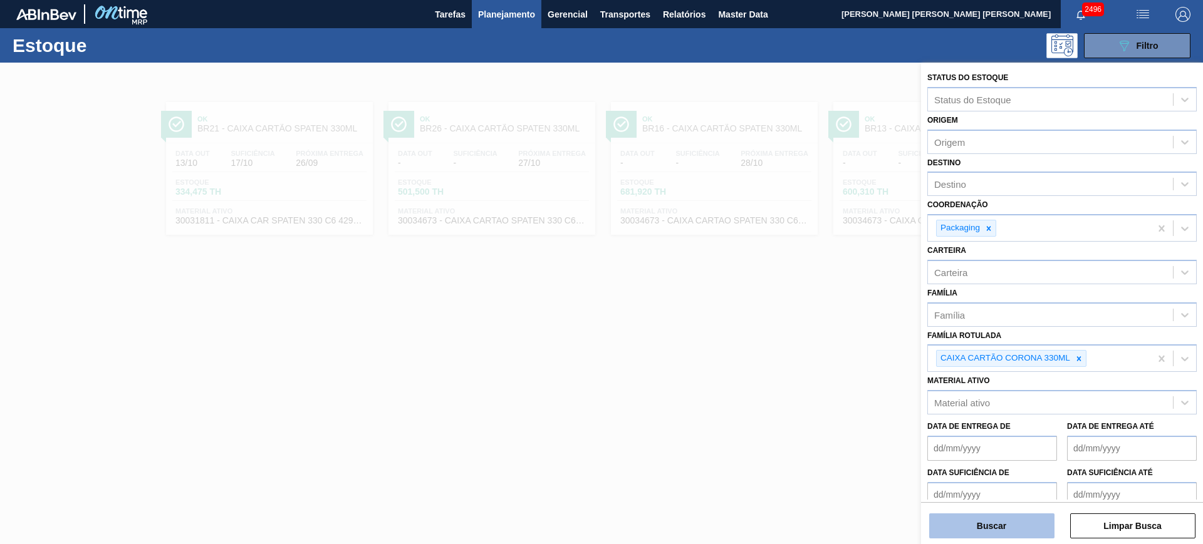
click at [1046, 521] on button "Buscar" at bounding box center [991, 526] width 125 height 25
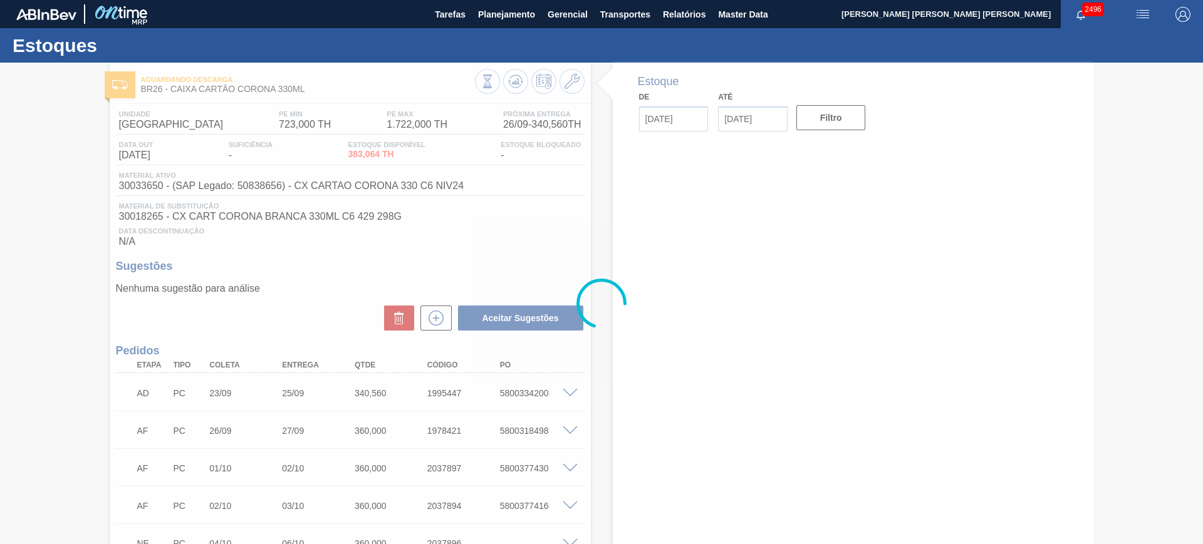
type input "[DATE]"
